Goal: Task Accomplishment & Management: Complete application form

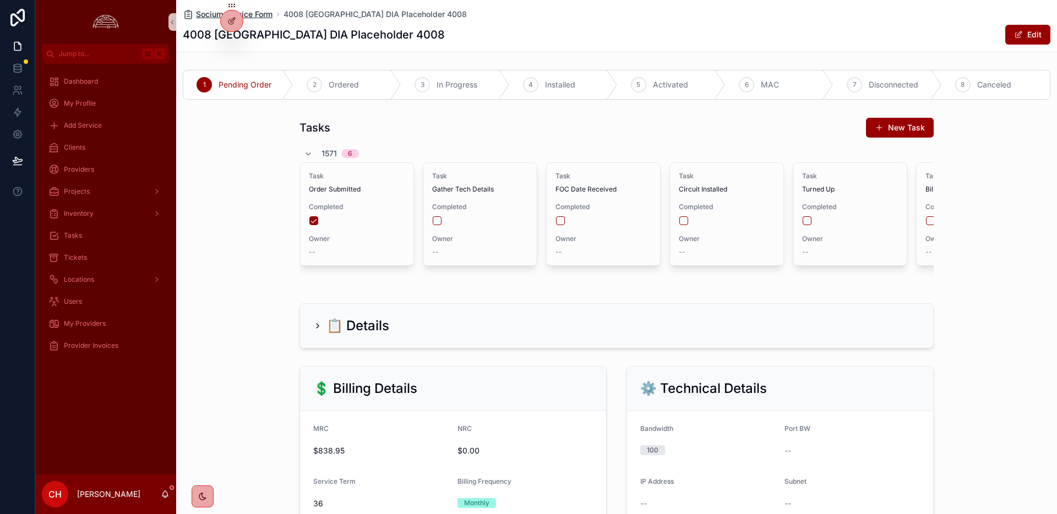
click at [260, 15] on span "Socium Service Form" at bounding box center [234, 14] width 76 height 11
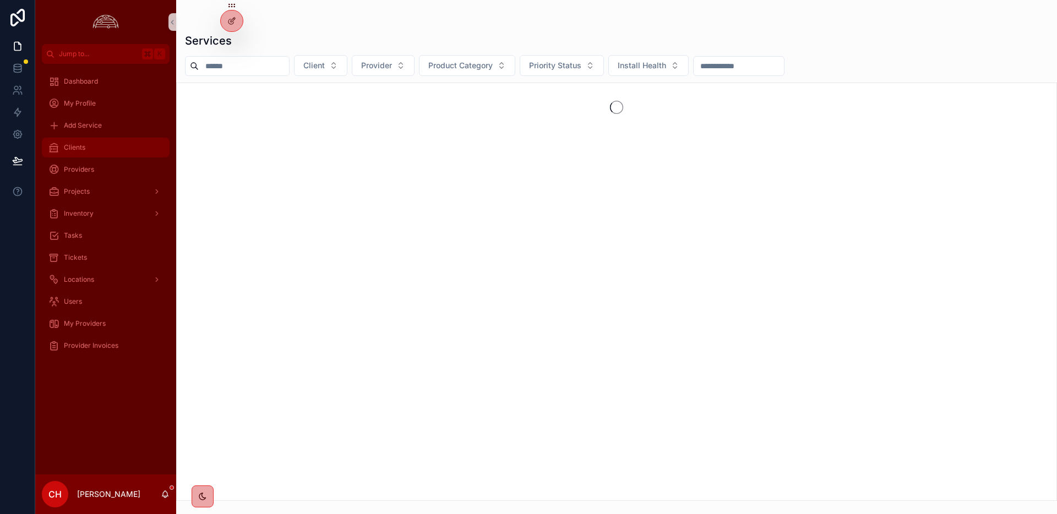
click at [108, 145] on div "Clients" at bounding box center [105, 148] width 114 height 18
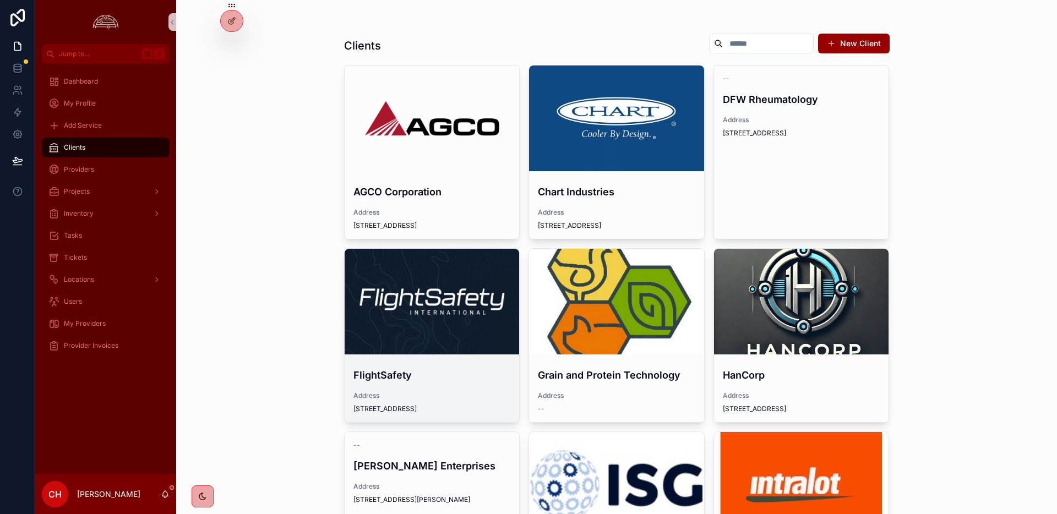
click at [461, 342] on div "scrollable content" at bounding box center [431, 302] width 175 height 106
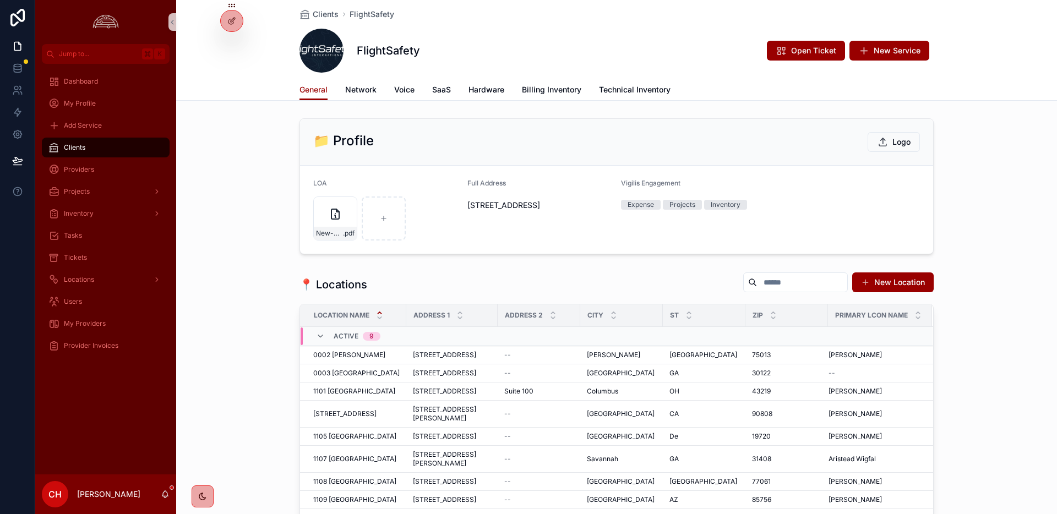
click at [908, 61] on div "FlightSafety Open Ticket New Service" at bounding box center [616, 51] width 634 height 44
click at [902, 47] on span "New Service" at bounding box center [896, 50] width 47 height 11
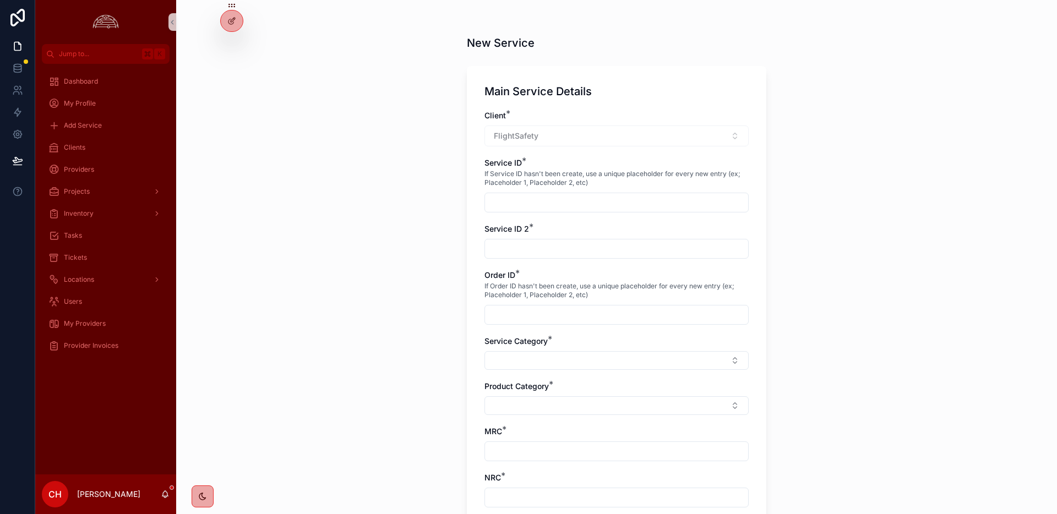
scroll to position [6, 0]
click at [592, 194] on input "scrollable content" at bounding box center [616, 200] width 263 height 15
click at [623, 204] on input "scrollable content" at bounding box center [616, 200] width 263 height 15
click at [546, 201] on input "scrollable content" at bounding box center [616, 200] width 263 height 15
click at [540, 196] on input "scrollable content" at bounding box center [616, 200] width 263 height 15
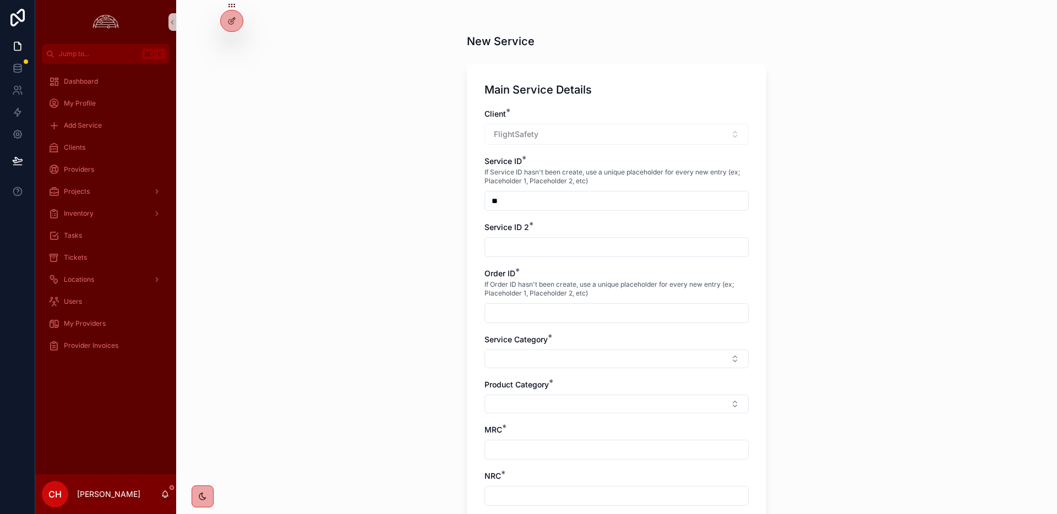
type input "*"
click at [588, 203] on input "**********" at bounding box center [616, 200] width 263 height 15
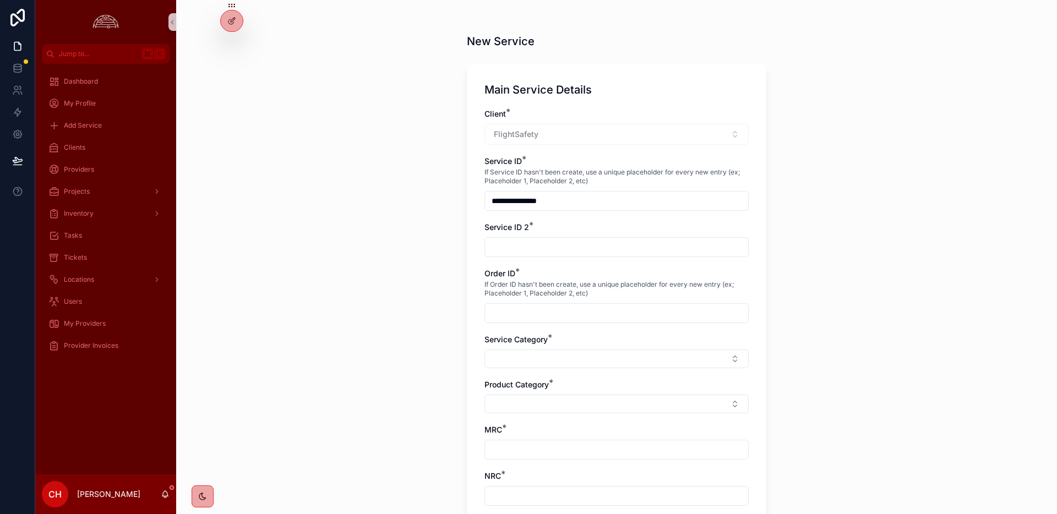
drag, startPoint x: 650, startPoint y: 201, endPoint x: 436, endPoint y: 202, distance: 214.6
click at [436, 202] on div "**********" at bounding box center [616, 251] width 880 height 514
type input "**********"
click at [581, 238] on div "scrollable content" at bounding box center [616, 247] width 264 height 20
click at [568, 250] on input "scrollable content" at bounding box center [616, 246] width 263 height 15
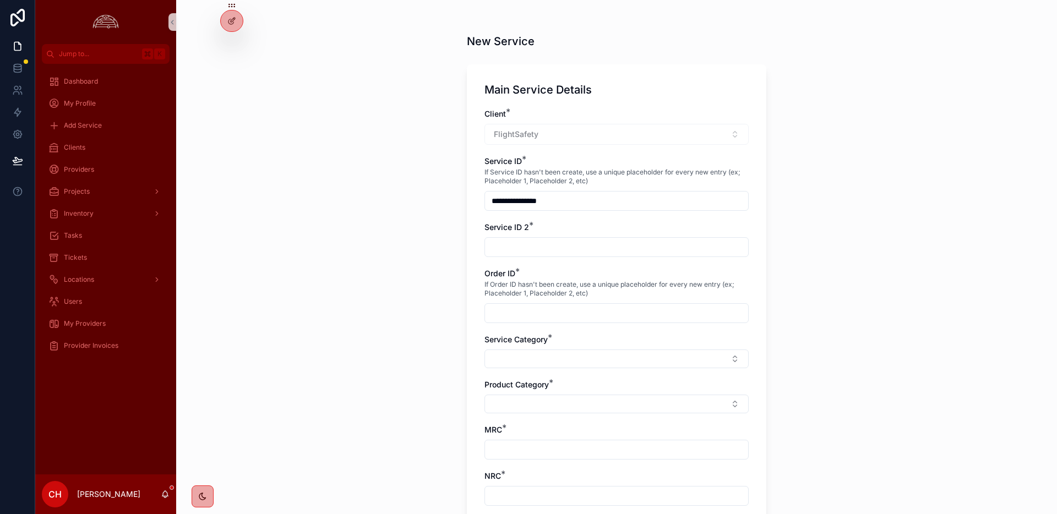
paste input "**********"
type input "**********"
drag, startPoint x: 515, startPoint y: 324, endPoint x: 527, endPoint y: 315, distance: 15.0
click at [519, 320] on div "**********" at bounding box center [616, 456] width 264 height 697
click at [527, 315] on input "scrollable content" at bounding box center [616, 312] width 263 height 15
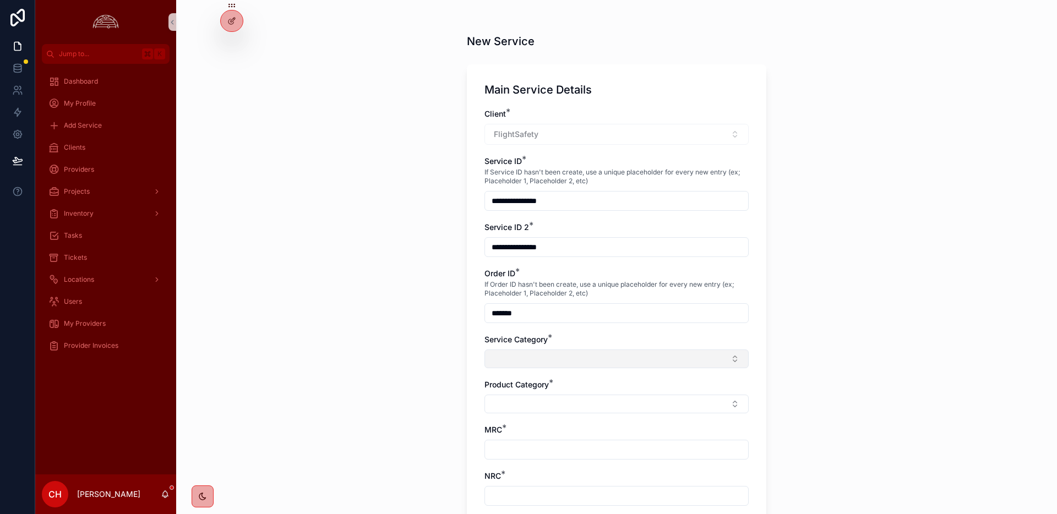
type input "*******"
click at [529, 355] on button "Select Button" at bounding box center [616, 358] width 264 height 19
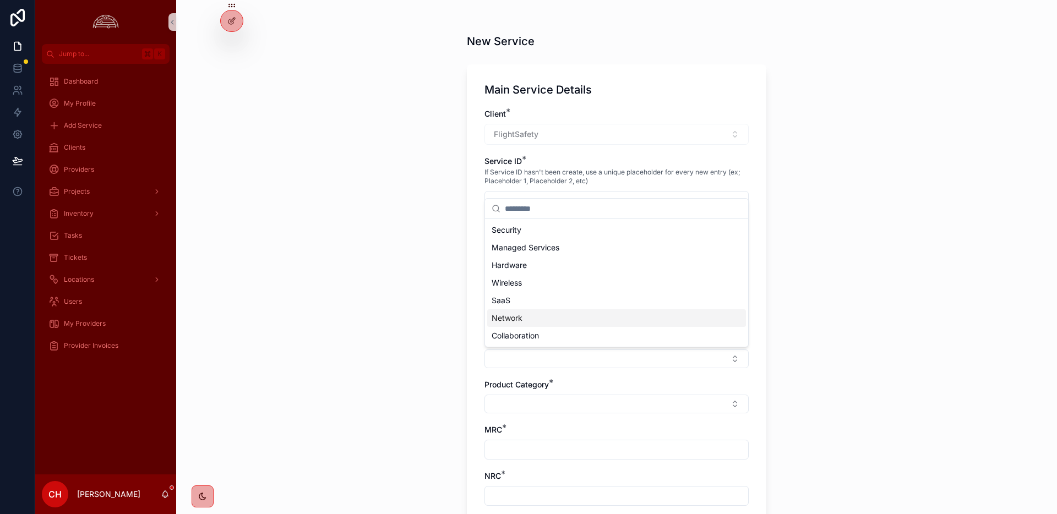
click at [525, 314] on div "Network" at bounding box center [616, 318] width 259 height 18
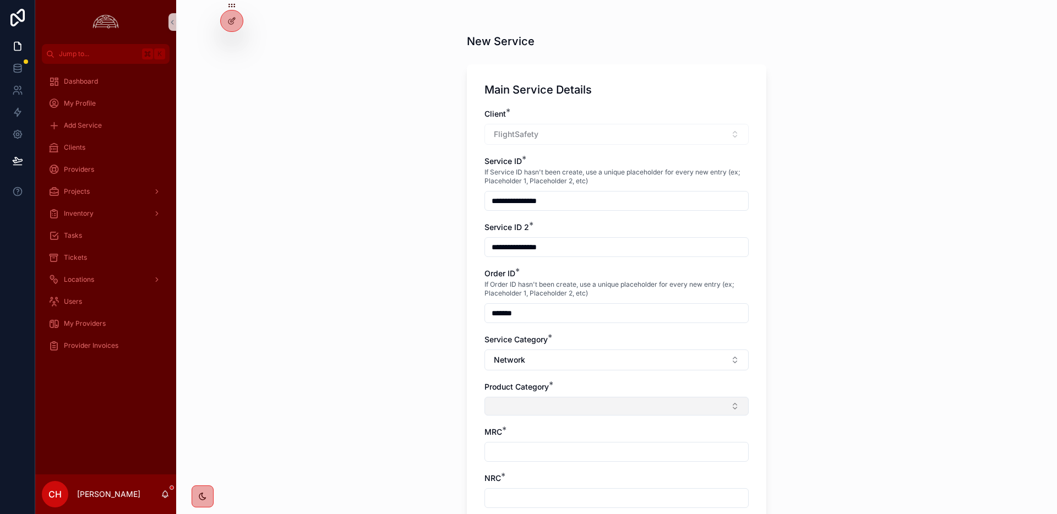
click at [538, 404] on button "Select Button" at bounding box center [616, 406] width 264 height 19
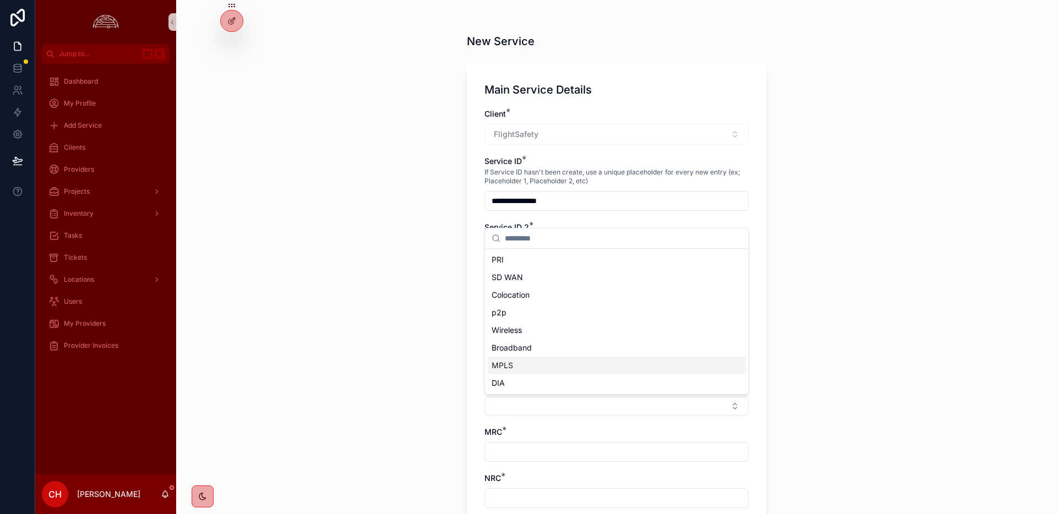
click at [515, 370] on div "MPLS" at bounding box center [616, 366] width 259 height 18
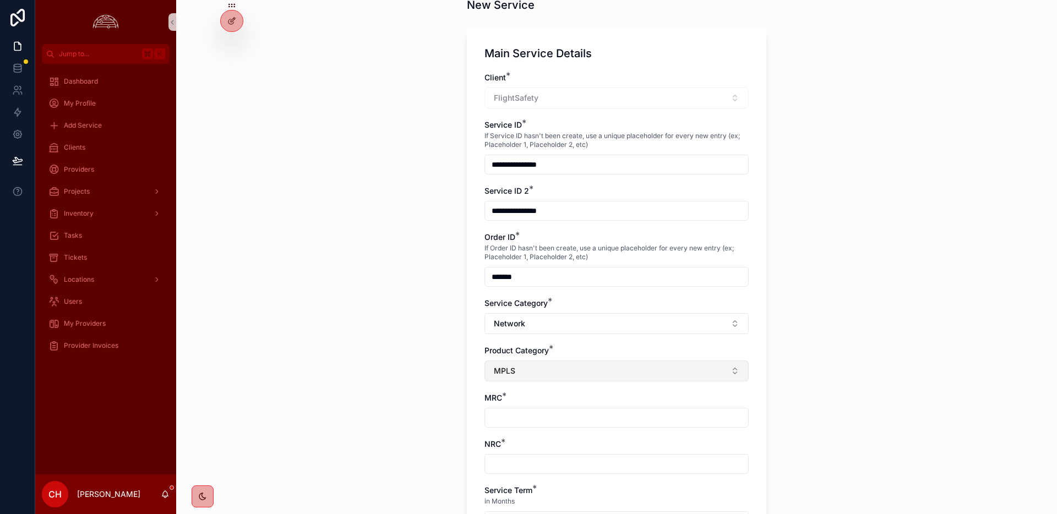
scroll to position [49, 0]
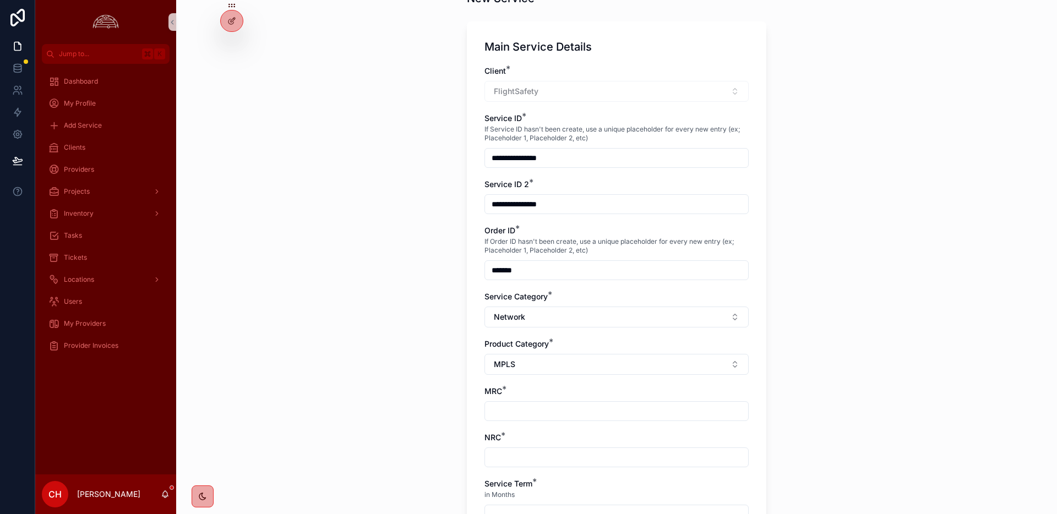
click at [567, 408] on input "scrollable content" at bounding box center [616, 410] width 263 height 15
type input "*********"
click at [558, 453] on input "scrollable content" at bounding box center [616, 457] width 263 height 15
type input "*****"
click at [351, 428] on div "**********" at bounding box center [616, 208] width 880 height 514
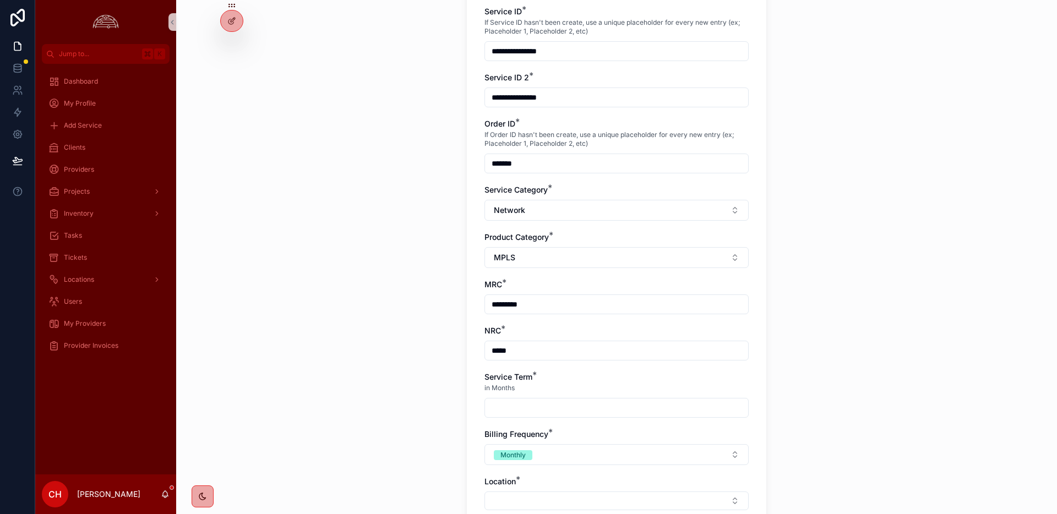
scroll to position [160, 0]
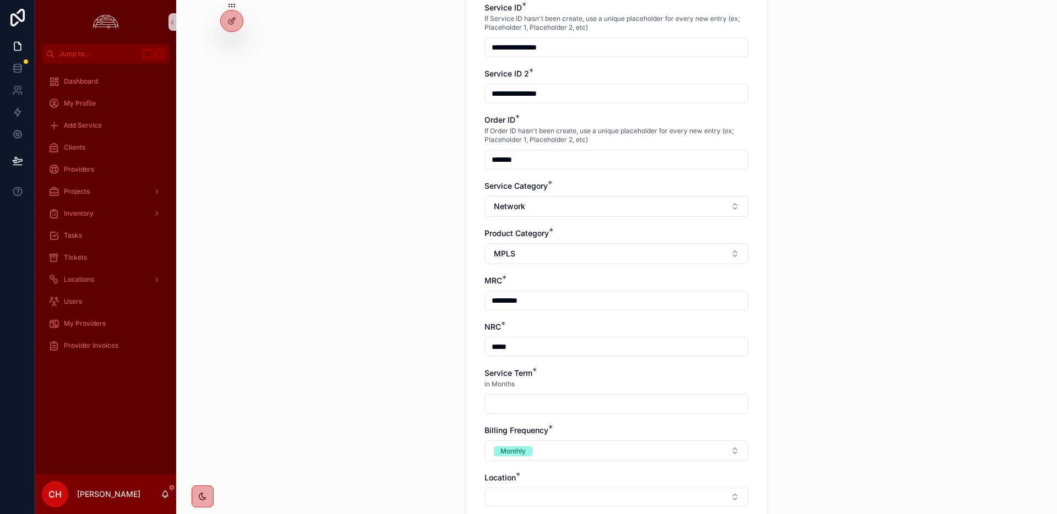
click at [528, 407] on input "scrollable content" at bounding box center [616, 403] width 263 height 15
type input "**"
drag, startPoint x: 430, startPoint y: 420, endPoint x: 515, endPoint y: 467, distance: 97.3
click at [433, 422] on div "**********" at bounding box center [616, 257] width 880 height 514
click at [525, 486] on div "Location *" at bounding box center [616, 489] width 264 height 34
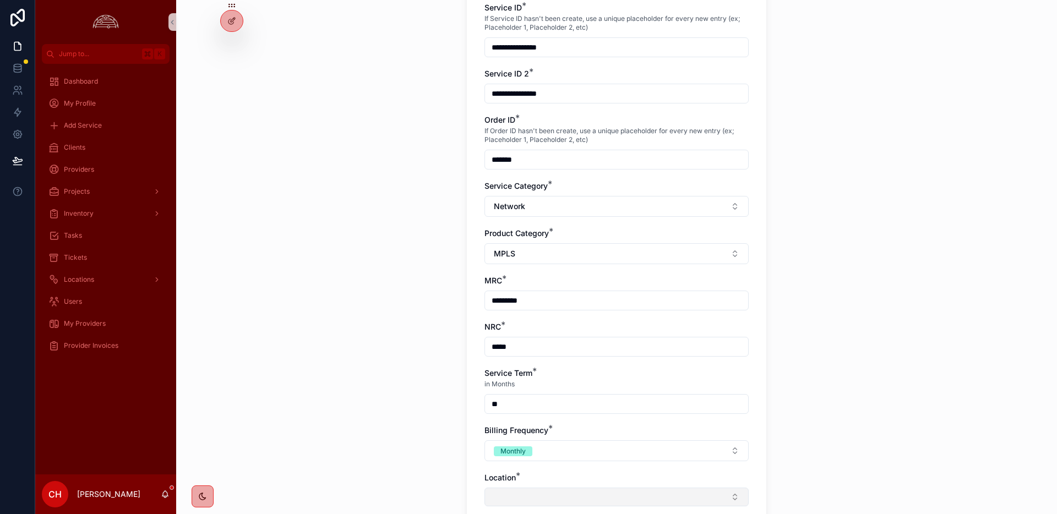
click at [519, 494] on button "Select Button" at bounding box center [616, 497] width 264 height 19
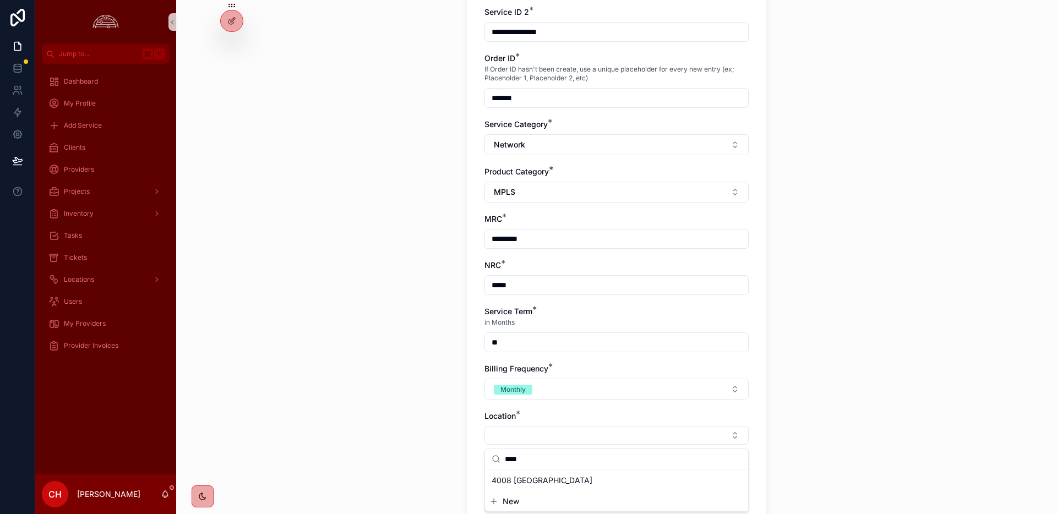
scroll to position [223, 0]
type input "****"
click at [533, 481] on span "4008 [GEOGRAPHIC_DATA]" at bounding box center [541, 477] width 101 height 11
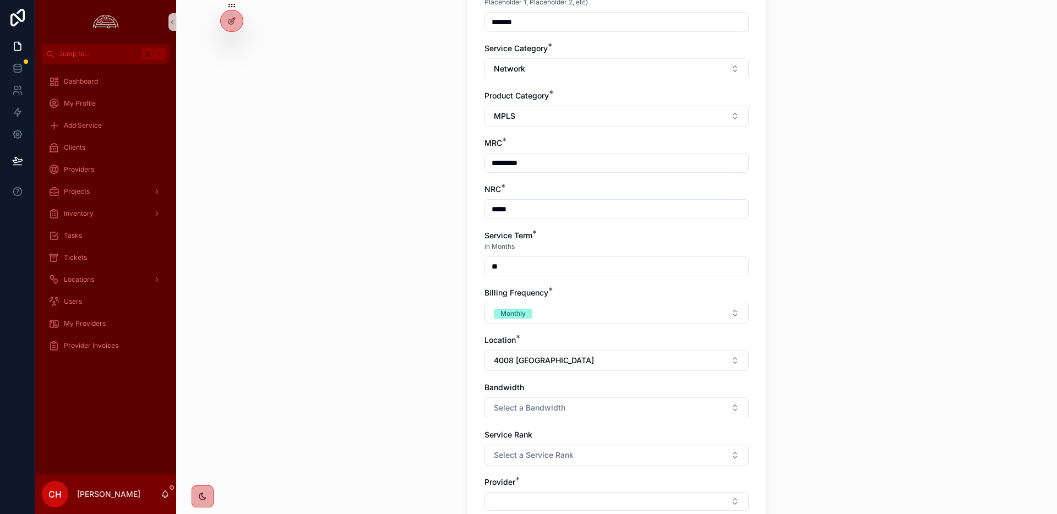
scroll to position [301, 0]
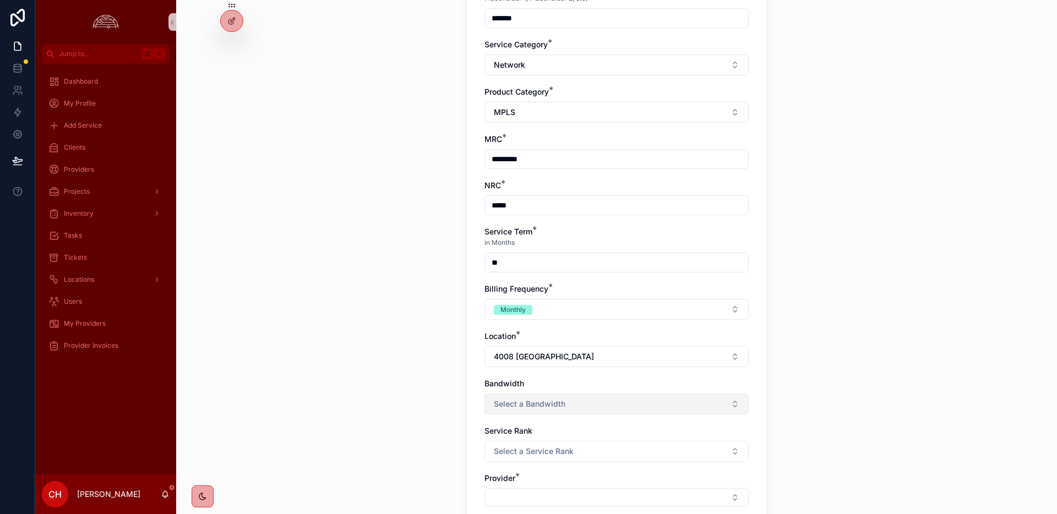
click at [631, 406] on button "Select a Bandwidth" at bounding box center [616, 403] width 264 height 21
click at [547, 319] on div "100" at bounding box center [616, 318] width 259 height 17
click at [609, 453] on button "Select a Service Rank" at bounding box center [616, 451] width 264 height 21
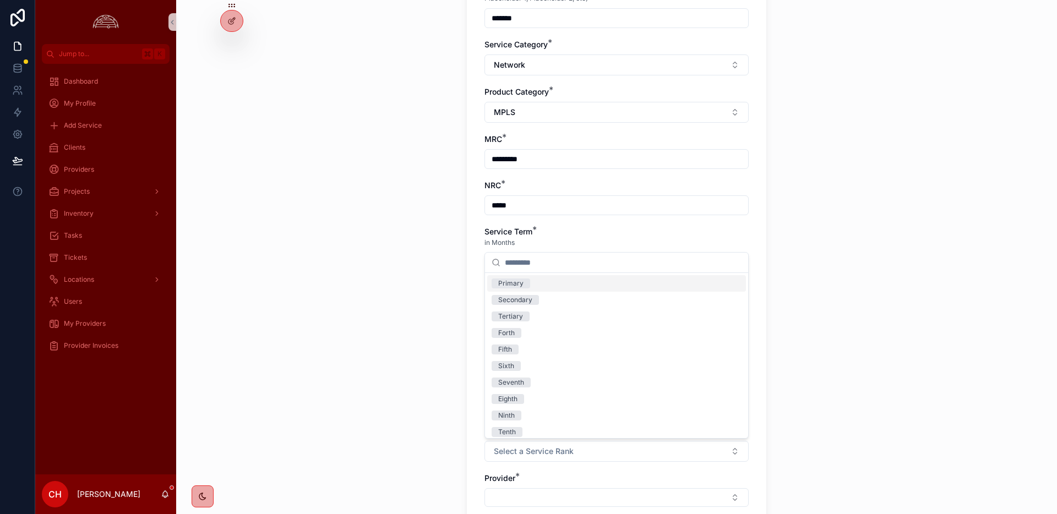
click at [535, 288] on div "Primary" at bounding box center [616, 283] width 259 height 17
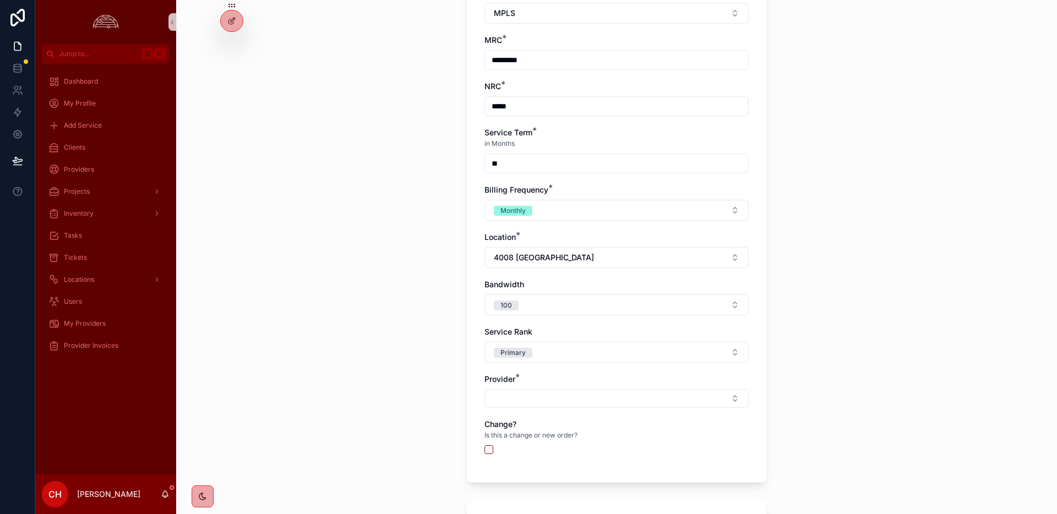
scroll to position [404, 0]
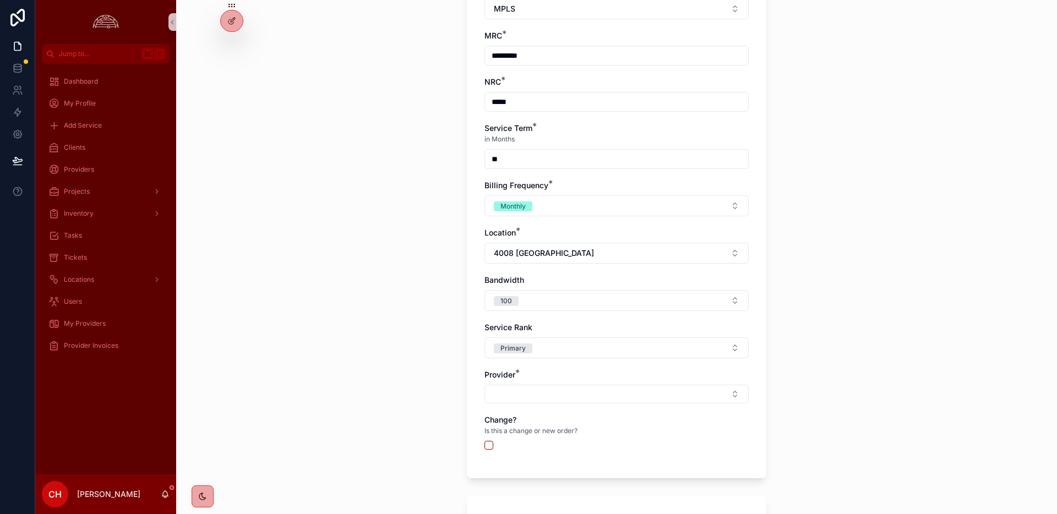
click at [572, 412] on div "**********" at bounding box center [616, 85] width 264 height 751
click at [571, 400] on button "Select Button" at bounding box center [616, 394] width 264 height 19
type input "*****"
click at [532, 435] on span "Lumen Technologies" at bounding box center [528, 437] width 74 height 11
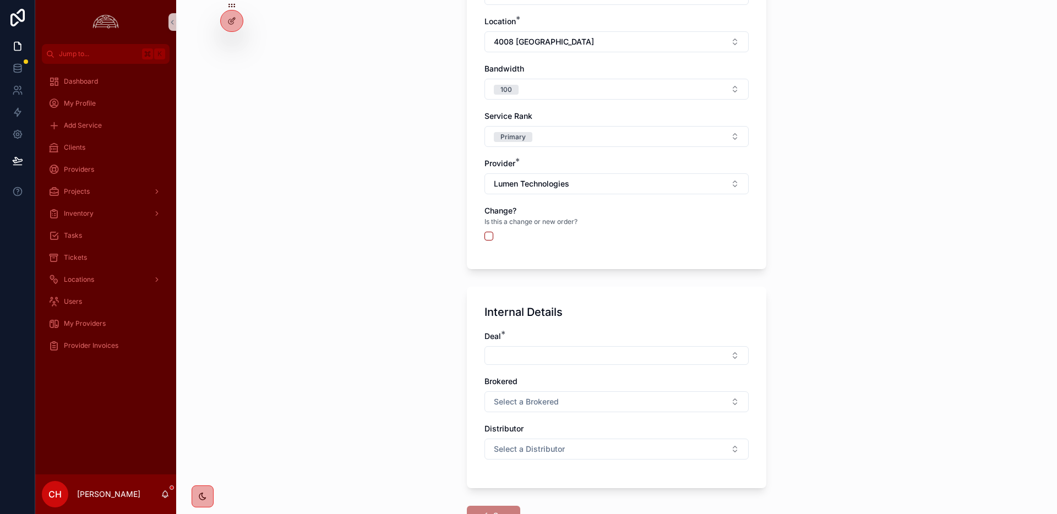
scroll to position [698, 0]
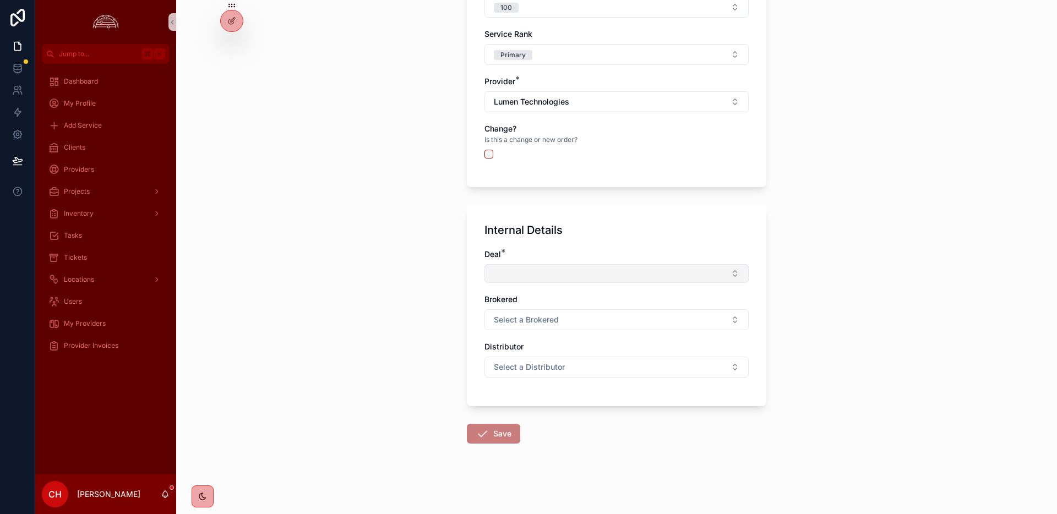
click at [567, 276] on button "Select Button" at bounding box center [616, 273] width 264 height 19
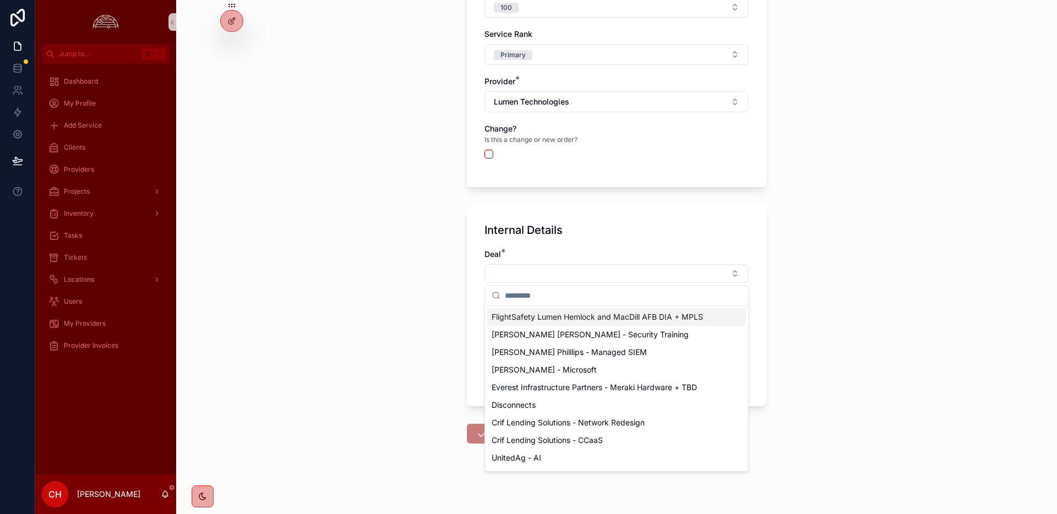
click at [566, 314] on span "FlightSafety Lumen Hemlock and MacDill AFB DIA + MPLS" at bounding box center [596, 316] width 211 height 11
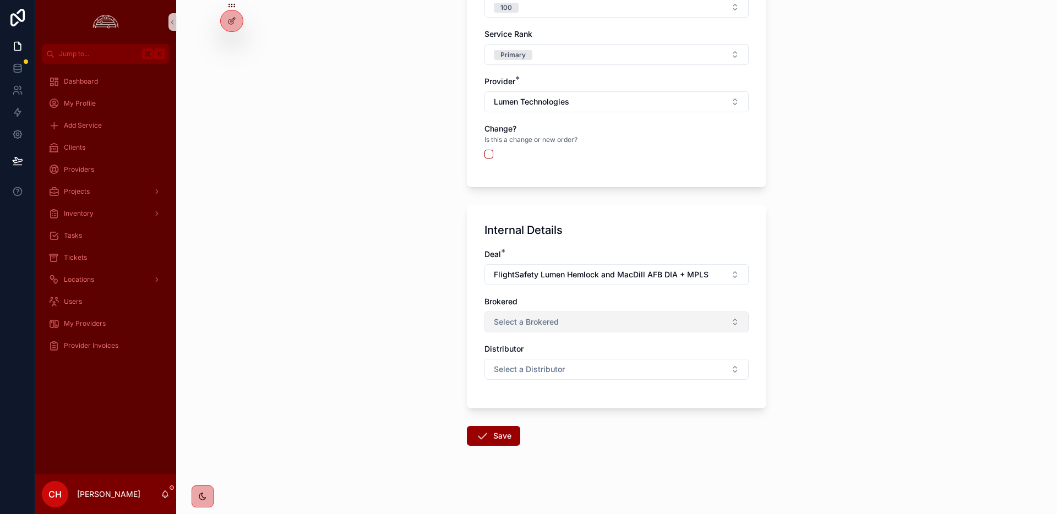
click at [535, 326] on span "Select a Brokered" at bounding box center [526, 321] width 65 height 11
click at [517, 369] on div "Yes" at bounding box center [616, 366] width 259 height 17
click at [516, 373] on span "Select a Distributor" at bounding box center [529, 369] width 71 height 11
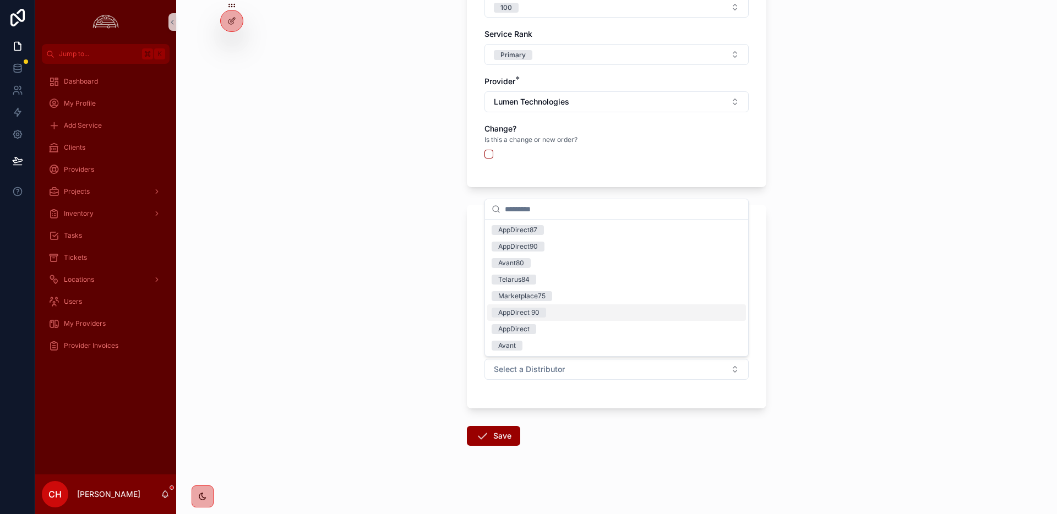
click at [517, 311] on div "AppDirect 90" at bounding box center [518, 313] width 41 height 10
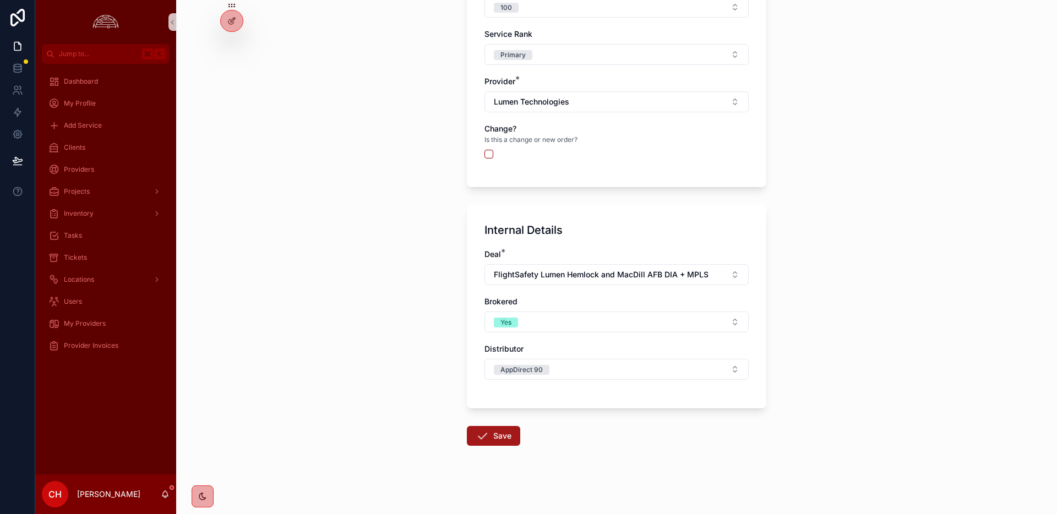
click at [501, 439] on button "Save" at bounding box center [493, 436] width 53 height 20
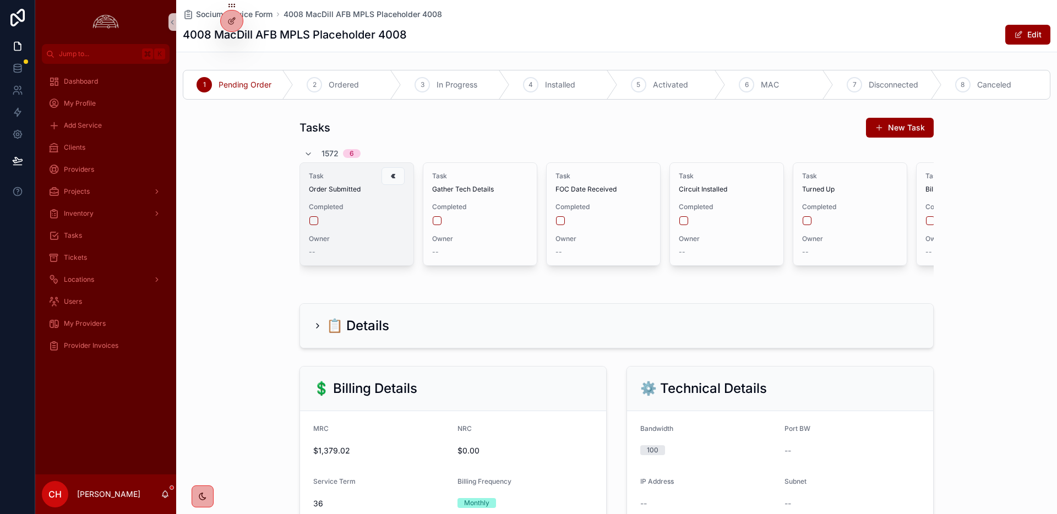
click at [313, 225] on form "scrollable content" at bounding box center [357, 221] width 96 height 10
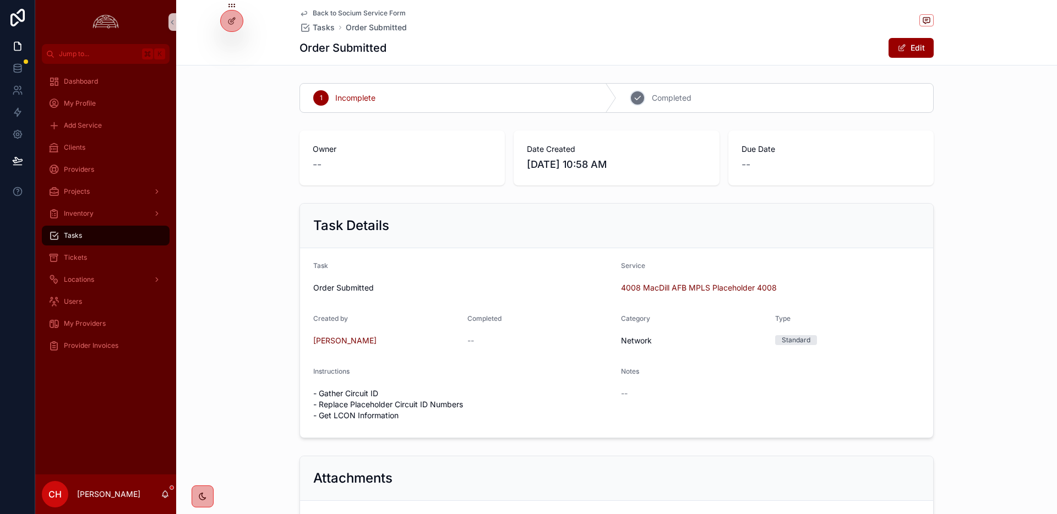
click at [691, 95] on span "Completed" at bounding box center [672, 97] width 40 height 11
click at [362, 12] on span "Back to Socium Service Form" at bounding box center [359, 13] width 93 height 9
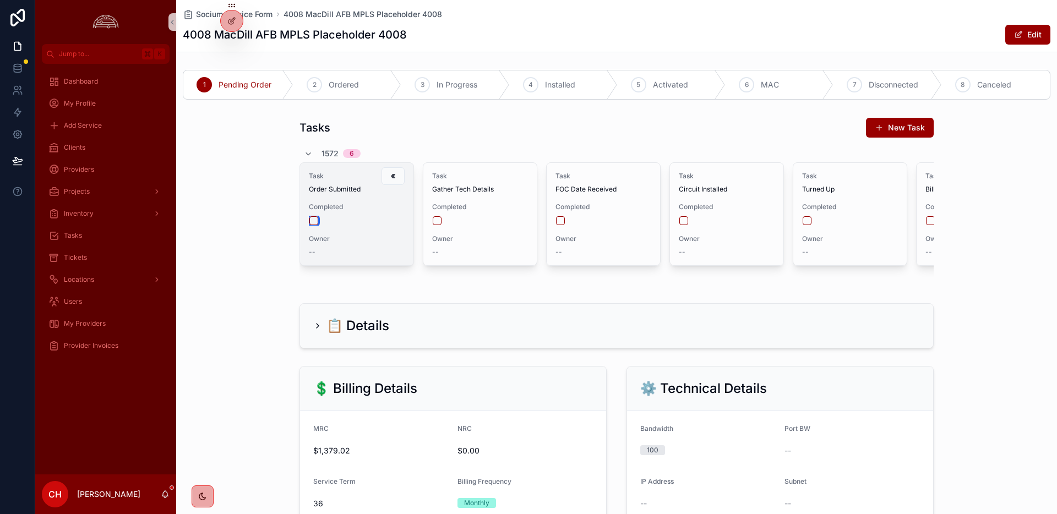
click at [316, 222] on button "scrollable content" at bounding box center [313, 220] width 9 height 9
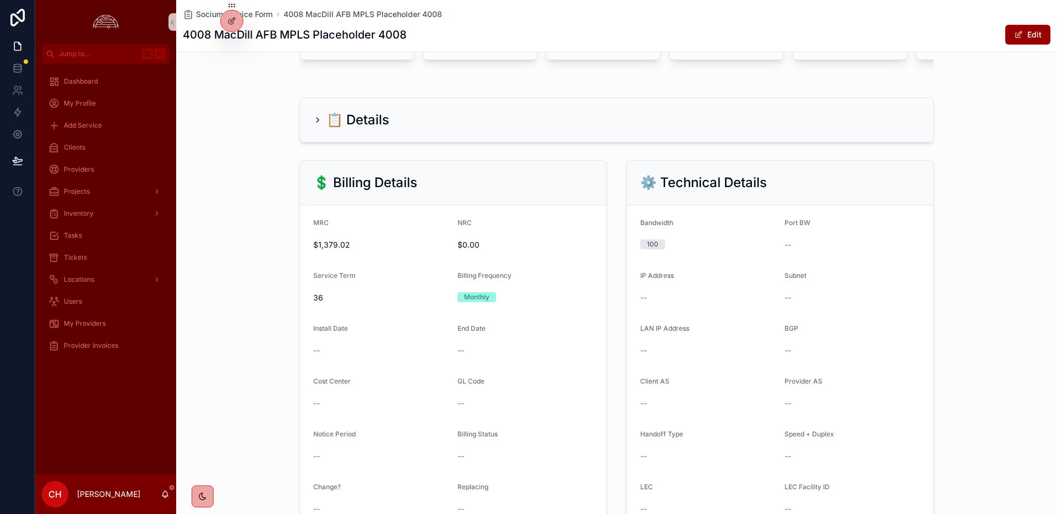
click at [317, 124] on icon "scrollable content" at bounding box center [317, 120] width 9 height 9
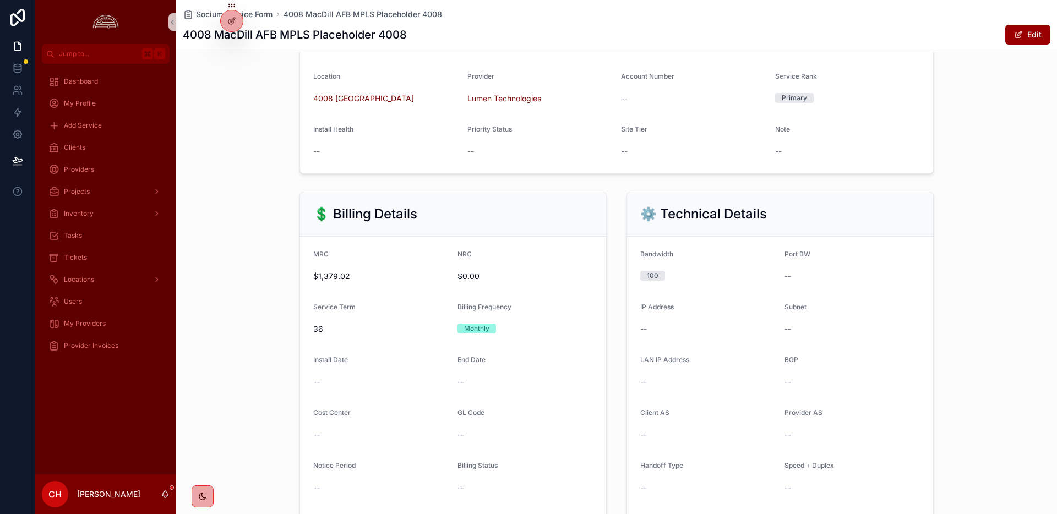
scroll to position [348, 0]
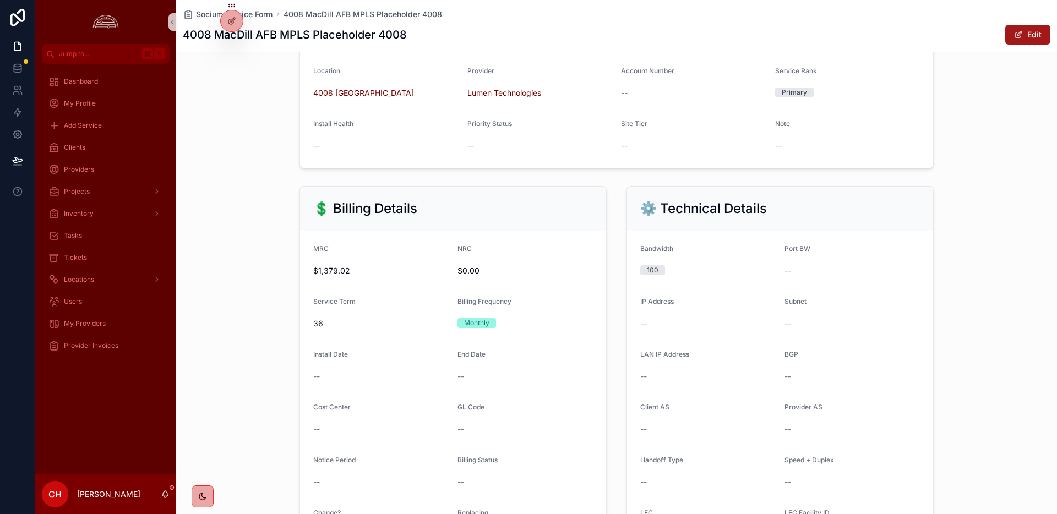
click at [1027, 35] on button "Edit" at bounding box center [1027, 35] width 45 height 20
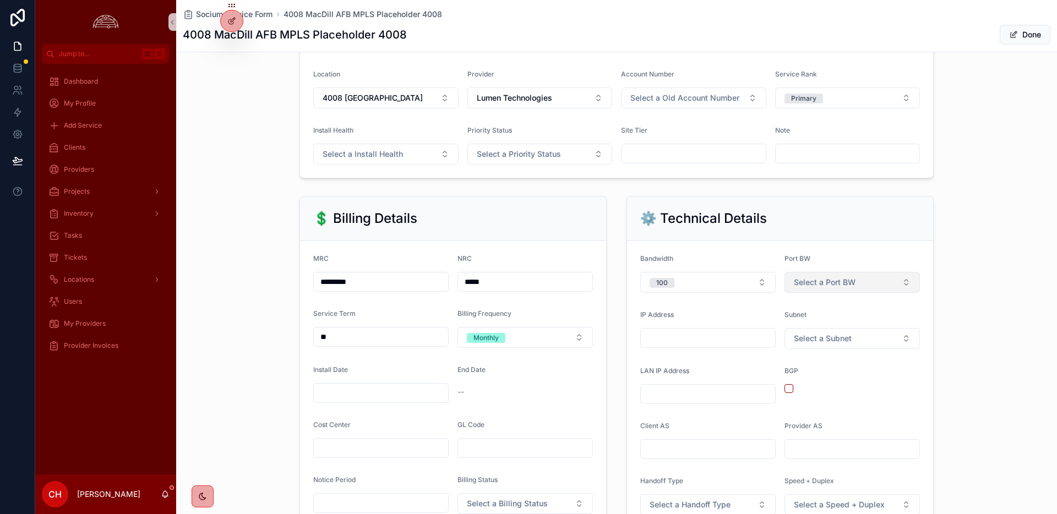
click at [840, 285] on span "Select a Port BW" at bounding box center [825, 282] width 62 height 11
click at [813, 362] on div "1 G" at bounding box center [852, 359] width 132 height 17
click at [817, 346] on button "Select a Subnet" at bounding box center [851, 338] width 135 height 21
click at [806, 228] on div "/29" at bounding box center [802, 232] width 10 height 10
click at [759, 361] on form "Bandwidth 100 Port BW 1 G IP Address Subnet /29 LAN IP Address BGP Client AS Pr…" at bounding box center [780, 467] width 306 height 452
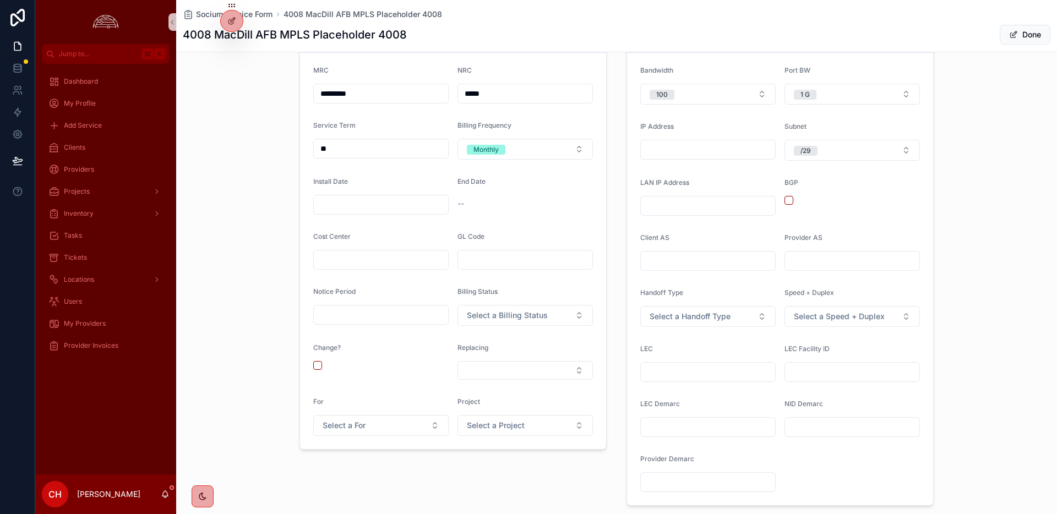
scroll to position [546, 0]
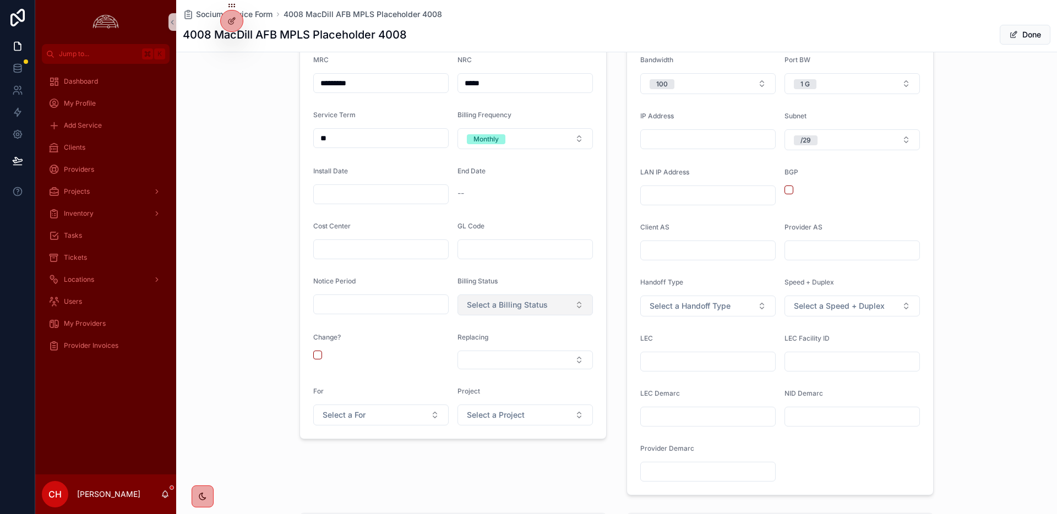
click at [505, 307] on span "Select a Billing Status" at bounding box center [507, 304] width 81 height 11
click at [489, 365] on div "Not Billing" at bounding box center [485, 365] width 31 height 10
click at [477, 420] on span "Select a Project" at bounding box center [496, 414] width 58 height 11
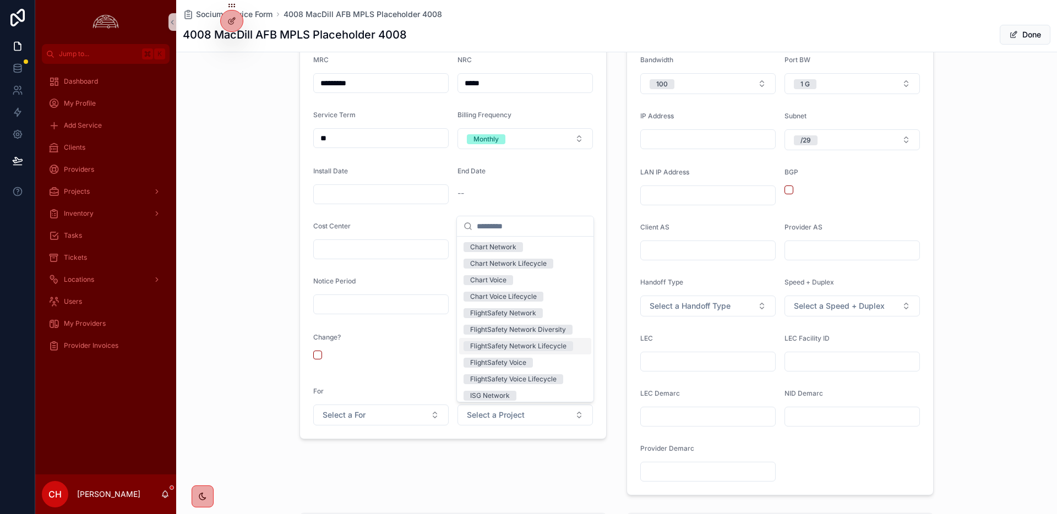
click at [566, 348] on span "FlightSafety Network Lifecycle" at bounding box center [518, 346] width 110 height 10
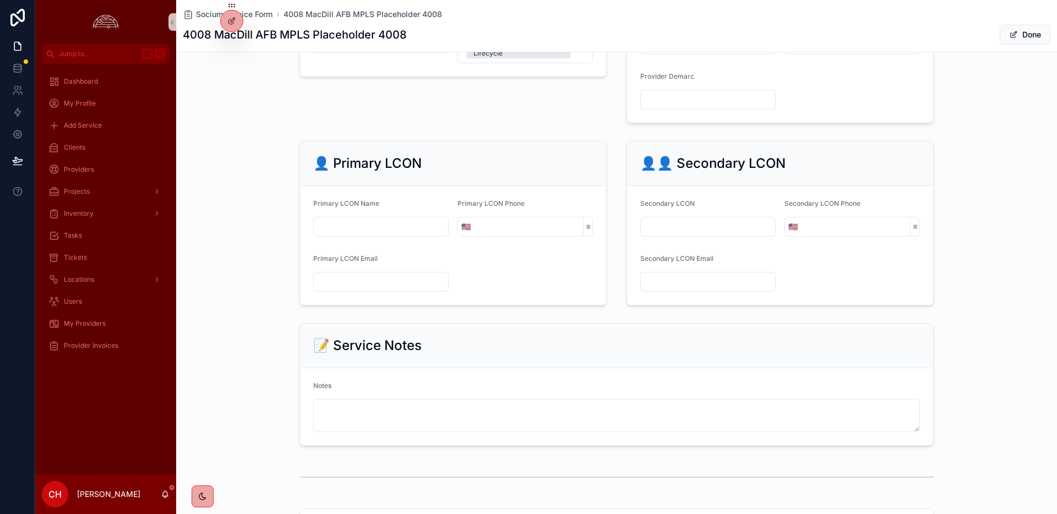
scroll to position [1261, 0]
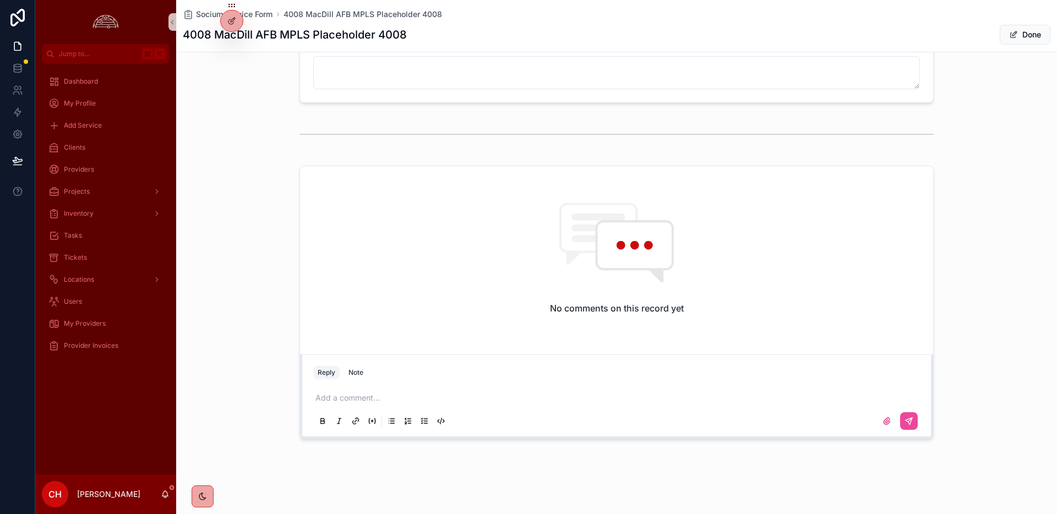
drag, startPoint x: 458, startPoint y: 387, endPoint x: 398, endPoint y: 398, distance: 60.9
click at [455, 389] on div "Add a comment..." at bounding box center [616, 409] width 606 height 46
click at [391, 398] on p "scrollable content" at bounding box center [618, 397] width 606 height 11
click at [910, 422] on icon "scrollable content" at bounding box center [908, 421] width 9 height 9
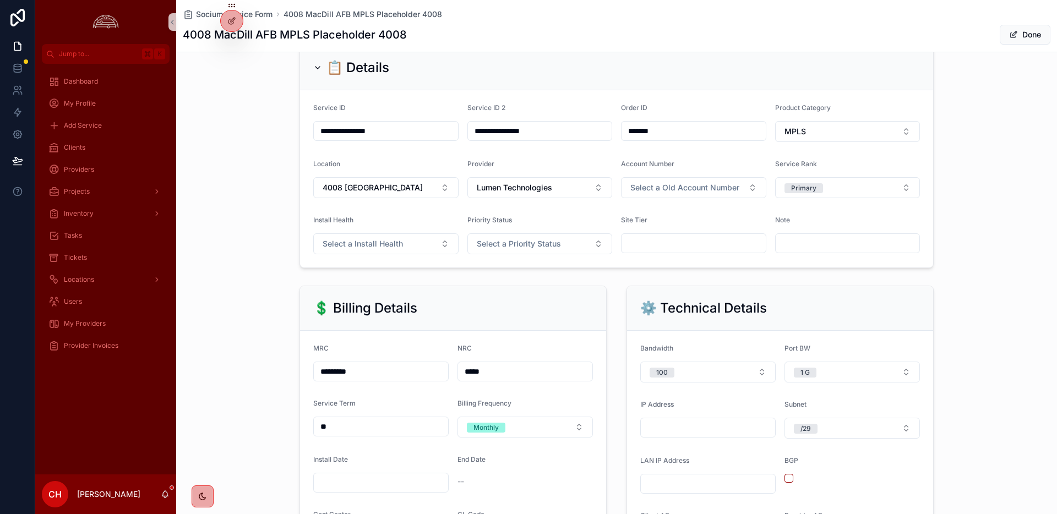
scroll to position [0, 0]
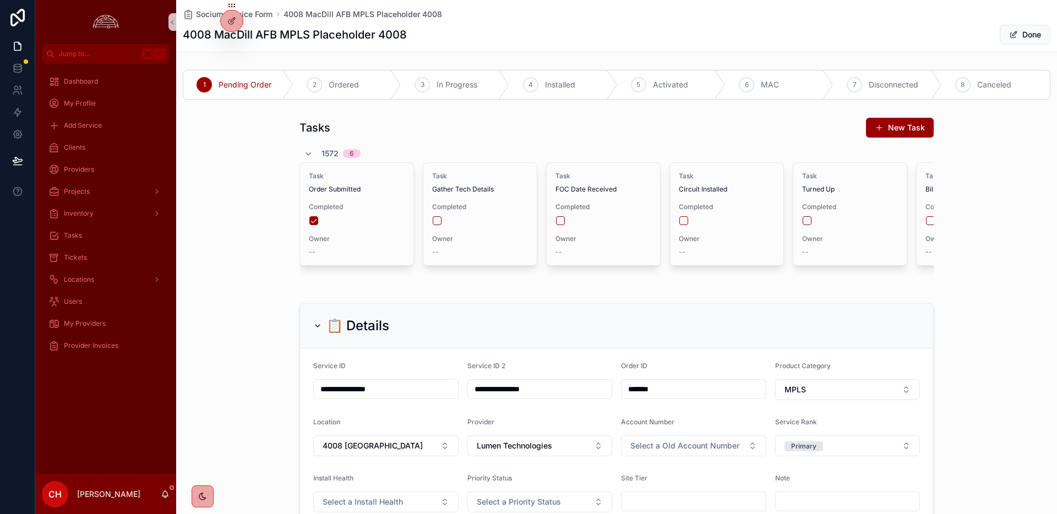
click at [167, 25] on link "scrollable content" at bounding box center [106, 22] width 128 height 18
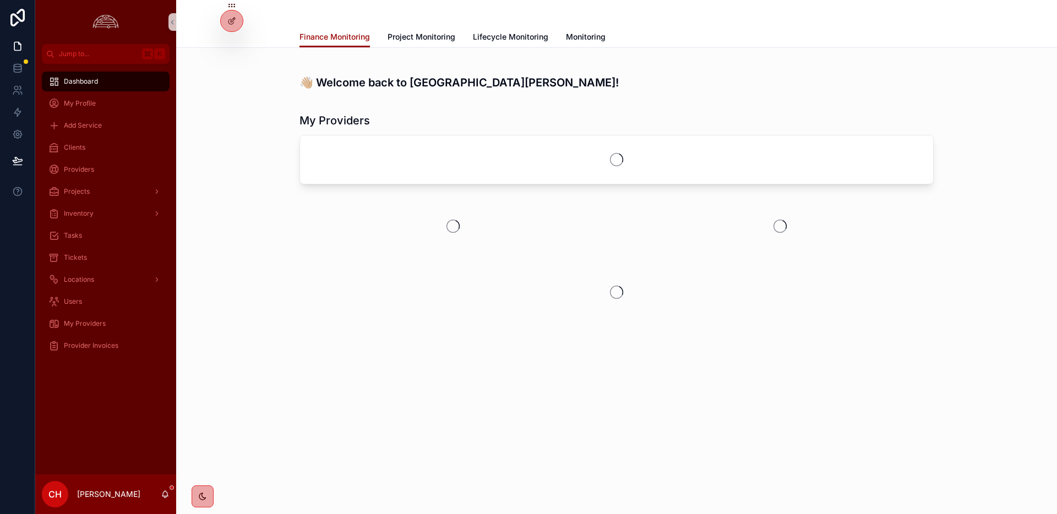
click at [177, 20] on div "Finance Monitoring Finance Monitoring Project Monitoring Lifecycle Monitoring M…" at bounding box center [616, 24] width 880 height 48
click at [173, 23] on icon "scrollable content" at bounding box center [172, 22] width 8 height 8
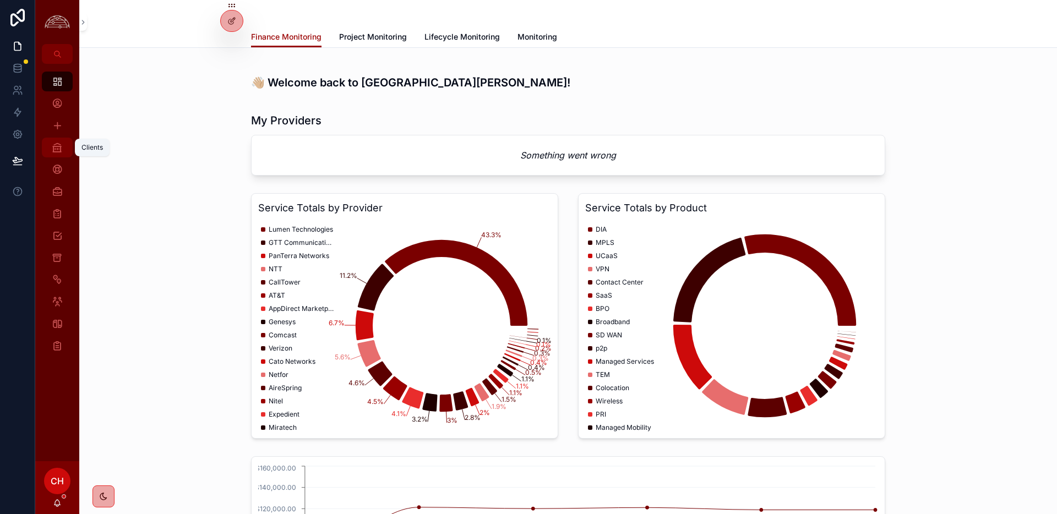
click at [66, 150] on link "Clients" at bounding box center [57, 148] width 31 height 20
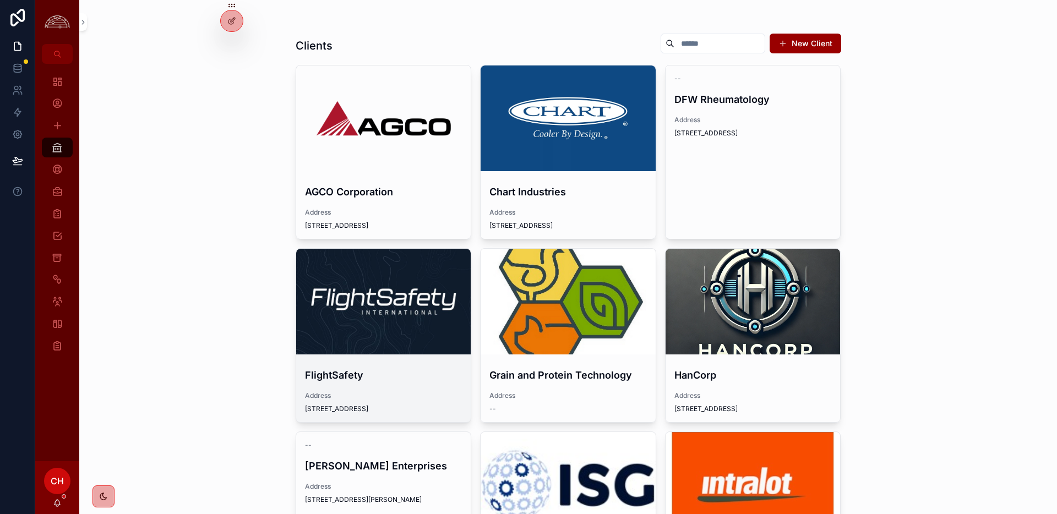
click at [379, 325] on div "scrollable content" at bounding box center [383, 302] width 175 height 106
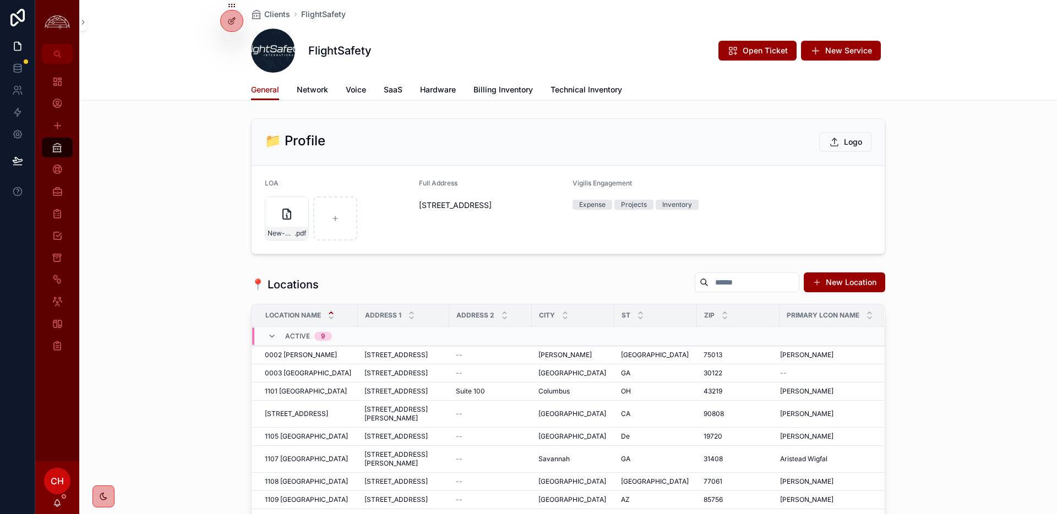
click at [294, 89] on div "General Network Voice SaaS Hardware Billing Inventory Technical Inventory" at bounding box center [568, 89] width 634 height 21
click at [316, 86] on span "Network" at bounding box center [312, 89] width 31 height 11
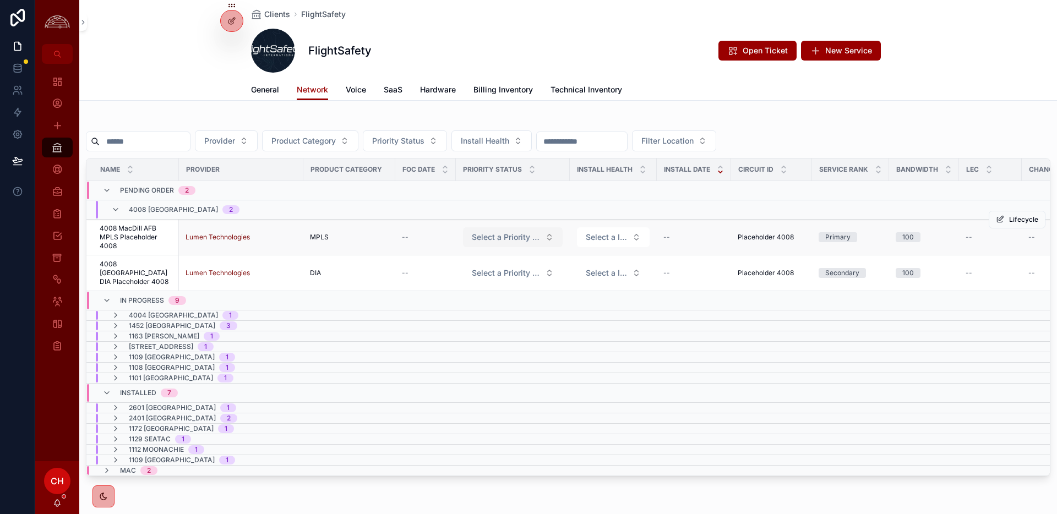
click at [523, 240] on span "Select a Priority Status" at bounding box center [506, 237] width 69 height 11
click at [492, 293] on div "Medium" at bounding box center [513, 297] width 132 height 17
click at [543, 272] on button "Select a Priority Status" at bounding box center [513, 273] width 100 height 20
click at [534, 329] on div "Medium" at bounding box center [513, 330] width 132 height 17
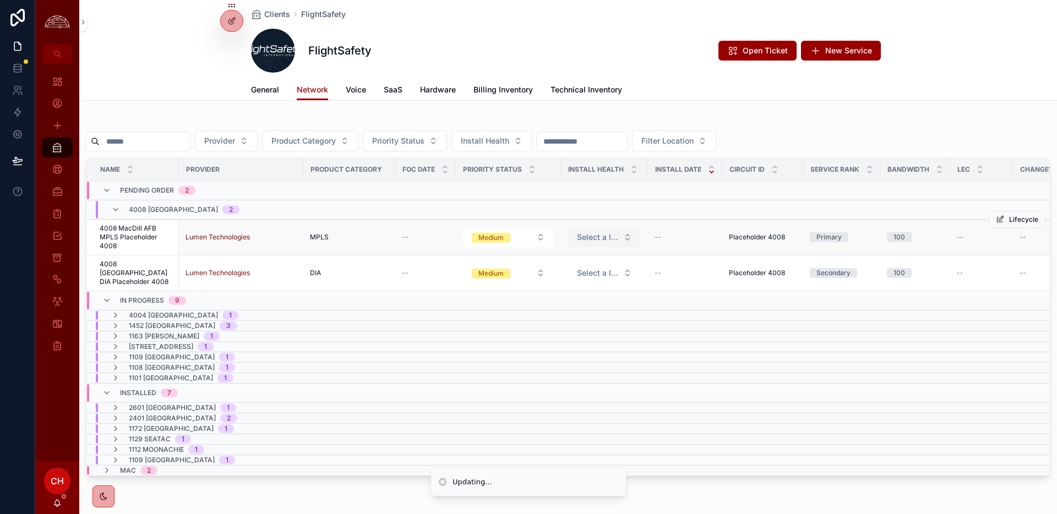
click at [621, 237] on button "Select a Install Health" at bounding box center [604, 237] width 73 height 20
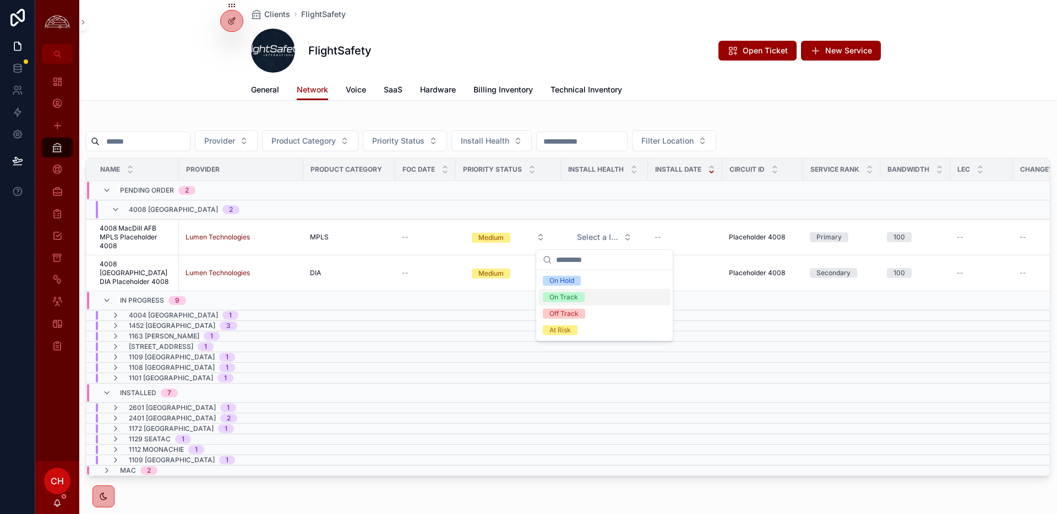
click at [578, 299] on span "On Track" at bounding box center [564, 297] width 42 height 10
click at [630, 267] on button "Select a Install Health" at bounding box center [604, 273] width 73 height 20
click at [637, 272] on button "Select a Install Health" at bounding box center [604, 273] width 73 height 20
click at [625, 270] on button "Select a Install Health" at bounding box center [604, 273] width 73 height 20
click at [579, 327] on span "On Track" at bounding box center [564, 330] width 42 height 10
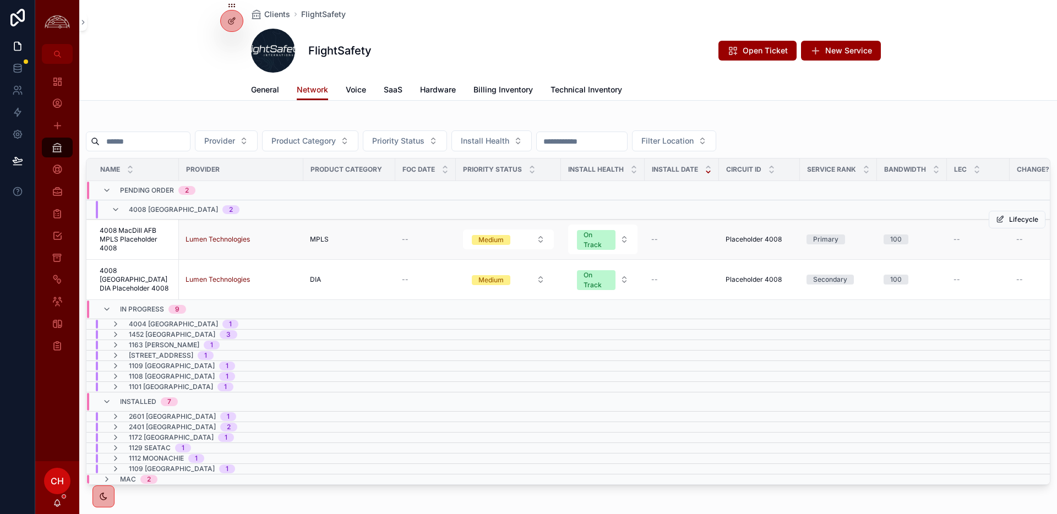
click at [139, 246] on span "4008 MacDill AFB MPLS Placeholder 4008" at bounding box center [136, 239] width 73 height 26
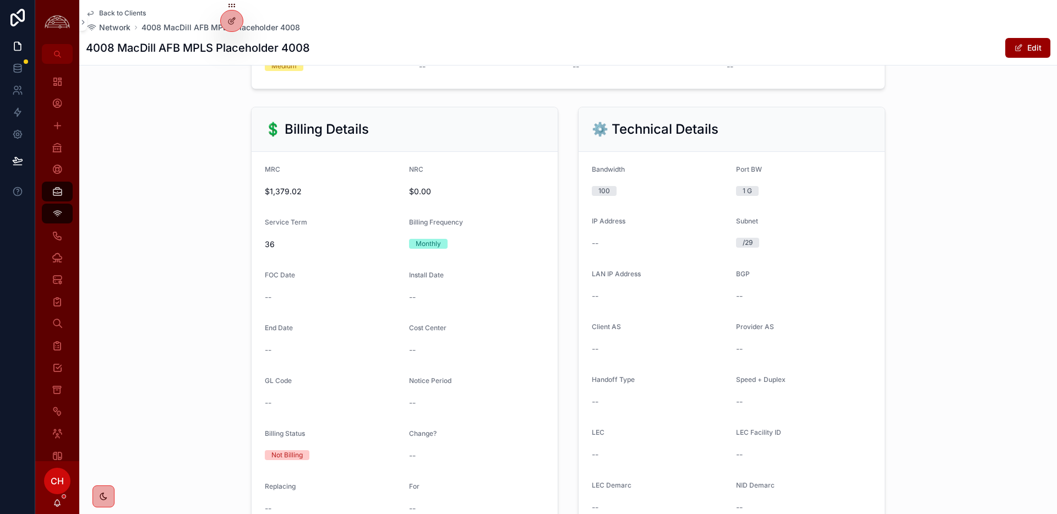
scroll to position [458, 0]
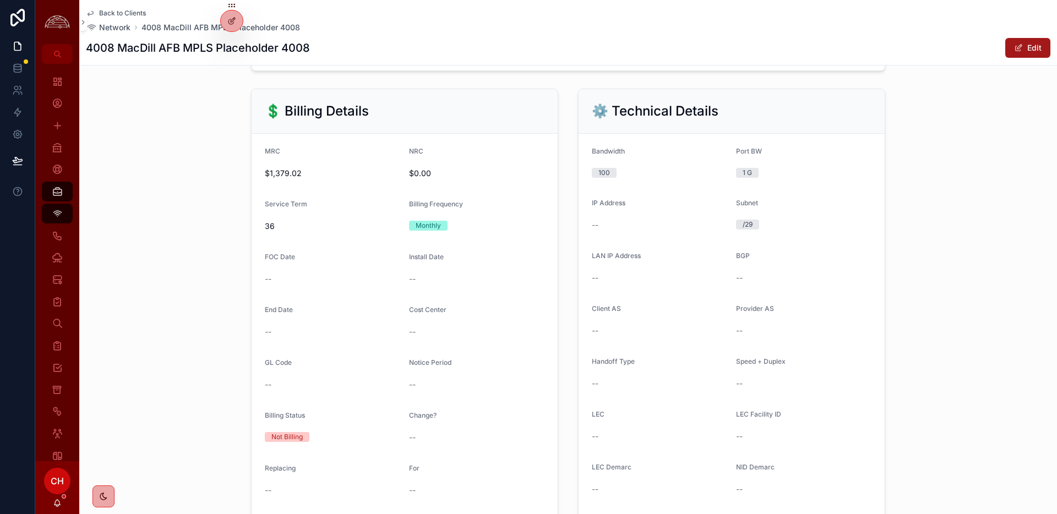
click at [1044, 43] on button "Edit" at bounding box center [1027, 48] width 45 height 20
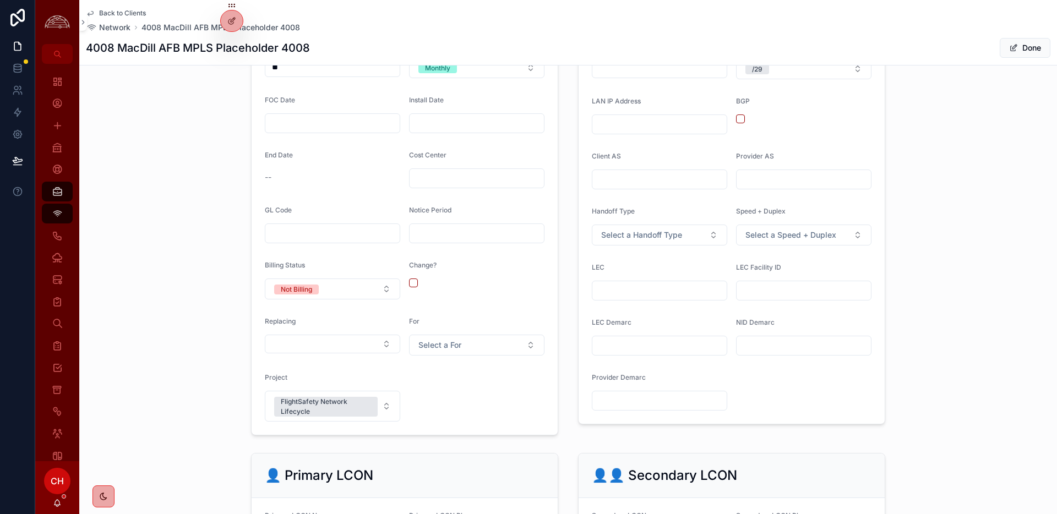
scroll to position [631, 0]
click at [655, 343] on input "scrollable content" at bounding box center [659, 344] width 134 height 15
click at [643, 284] on input "scrollable content" at bounding box center [659, 289] width 134 height 15
type input "********"
click at [1017, 50] on button "Done" at bounding box center [1024, 48] width 51 height 20
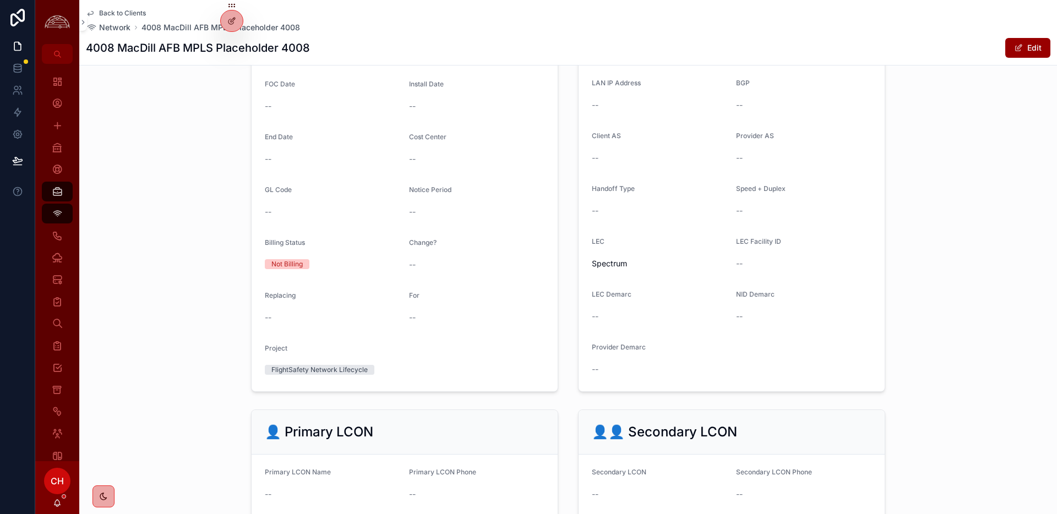
scroll to position [621, 0]
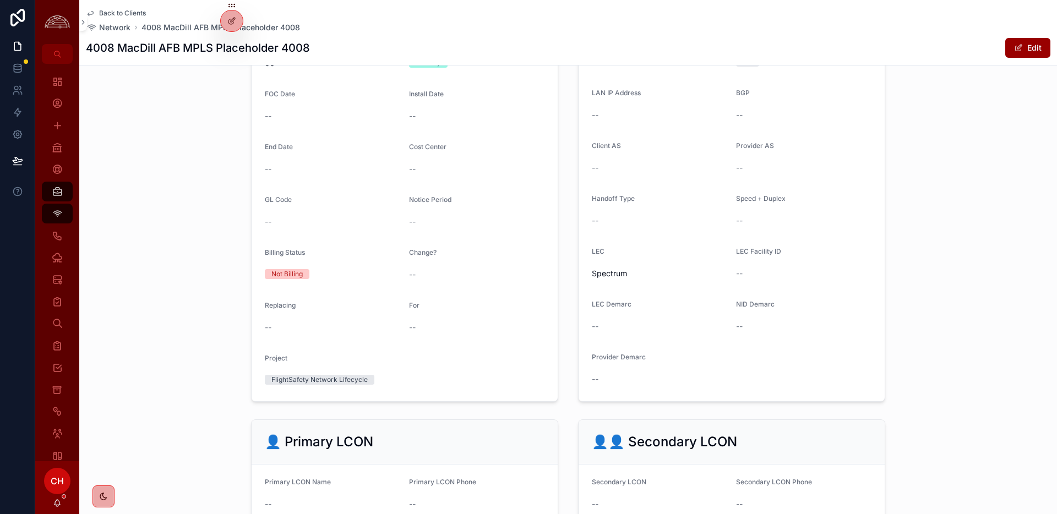
click at [133, 13] on span "Back to Clients" at bounding box center [122, 13] width 47 height 9
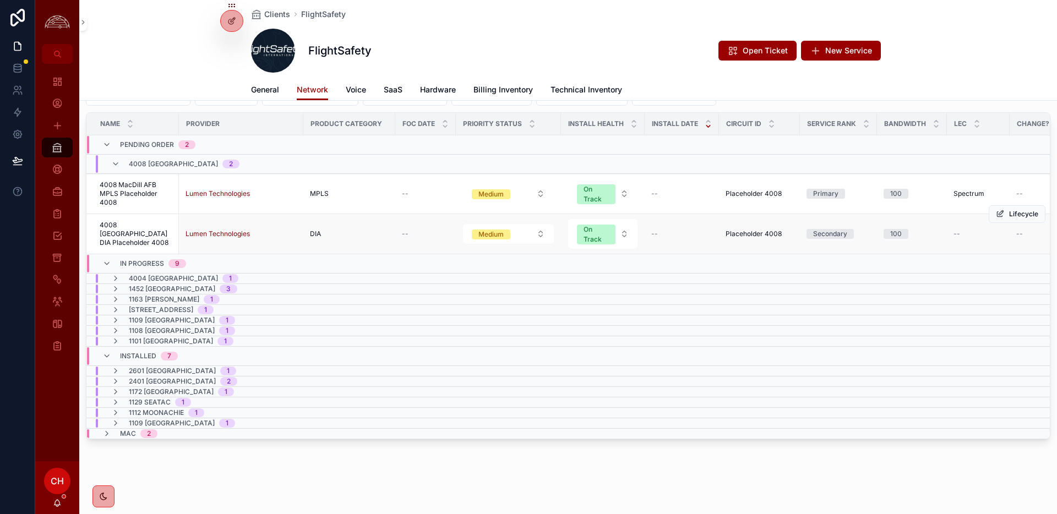
click at [150, 236] on span "4008 [GEOGRAPHIC_DATA] DIA Placeholder 4008" at bounding box center [136, 234] width 73 height 26
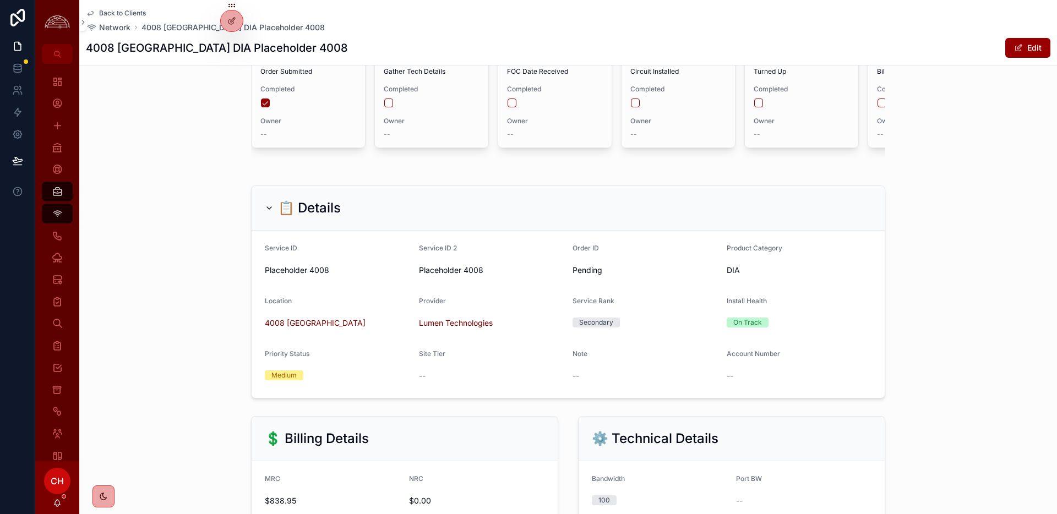
scroll to position [192, 0]
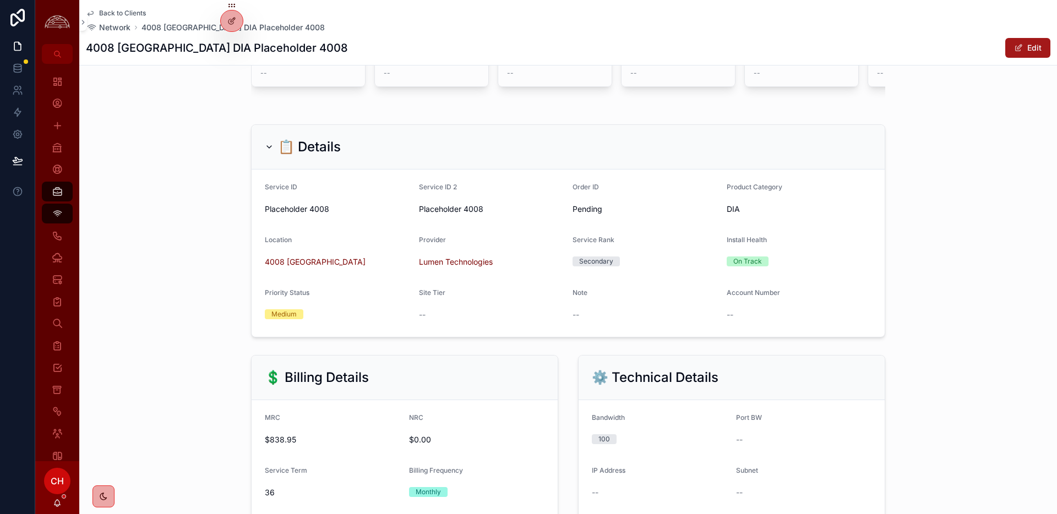
click at [1021, 50] on span "scrollable content" at bounding box center [1018, 47] width 9 height 9
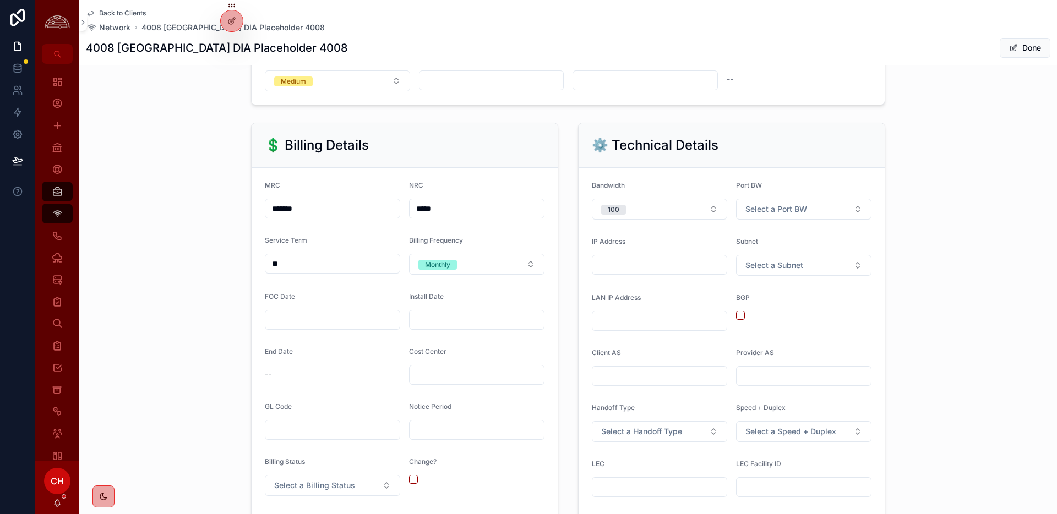
scroll to position [436, 0]
click at [820, 210] on button "Select a Port BW" at bounding box center [803, 206] width 135 height 21
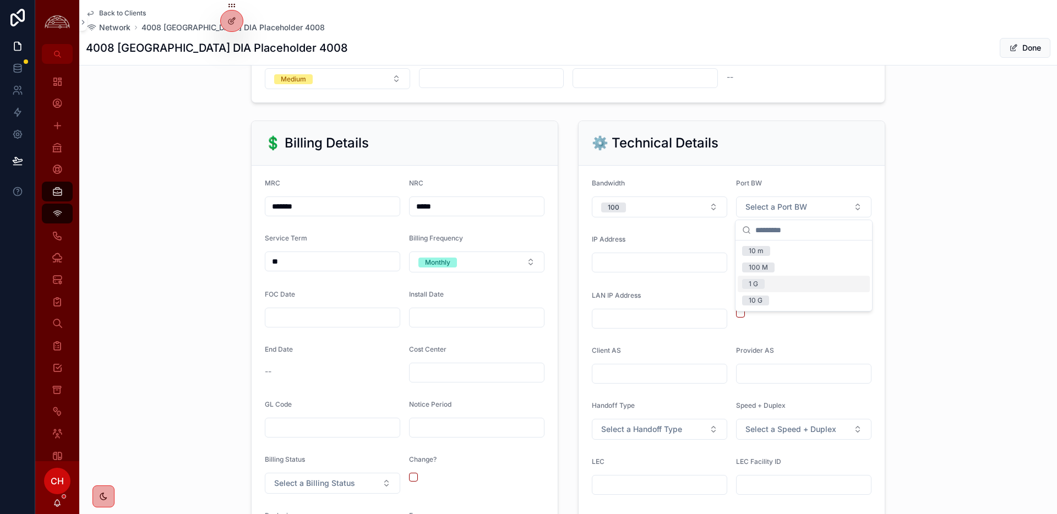
click at [756, 287] on div "1 G" at bounding box center [752, 284] width 9 height 10
click at [790, 265] on span "Select a Subnet" at bounding box center [774, 263] width 58 height 11
click at [761, 358] on span "/29" at bounding box center [753, 357] width 23 height 10
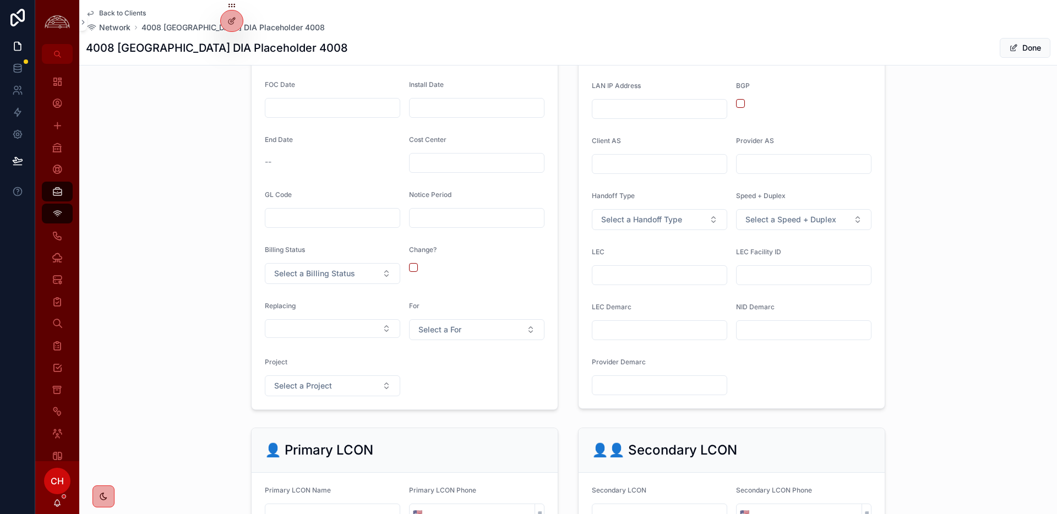
scroll to position [653, 0]
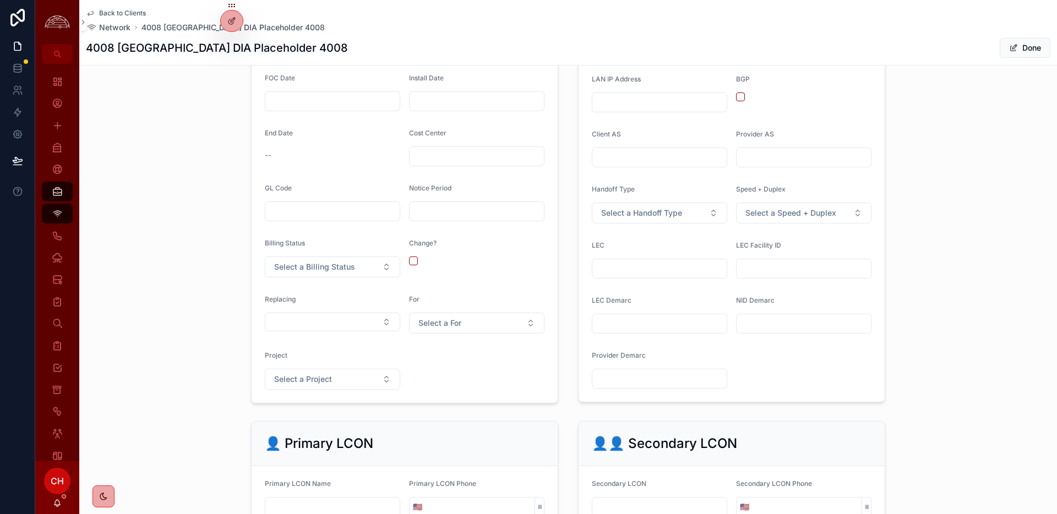
click at [644, 277] on div "scrollable content" at bounding box center [659, 269] width 135 height 20
click at [656, 271] on input "scrollable content" at bounding box center [659, 268] width 134 height 15
type input "********"
click at [482, 329] on button "Select a For" at bounding box center [476, 323] width 135 height 21
click at [497, 281] on form "MRC ******* NRC ***** Service Term ** Billing Frequency Monthly FOC Date Instal…" at bounding box center [404, 175] width 306 height 453
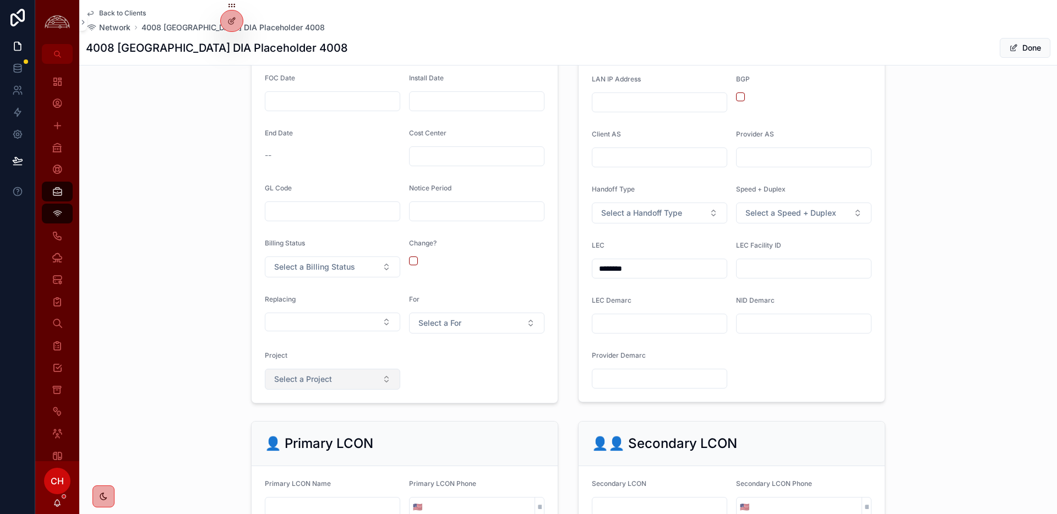
click at [360, 380] on button "Select a Project" at bounding box center [332, 379] width 135 height 21
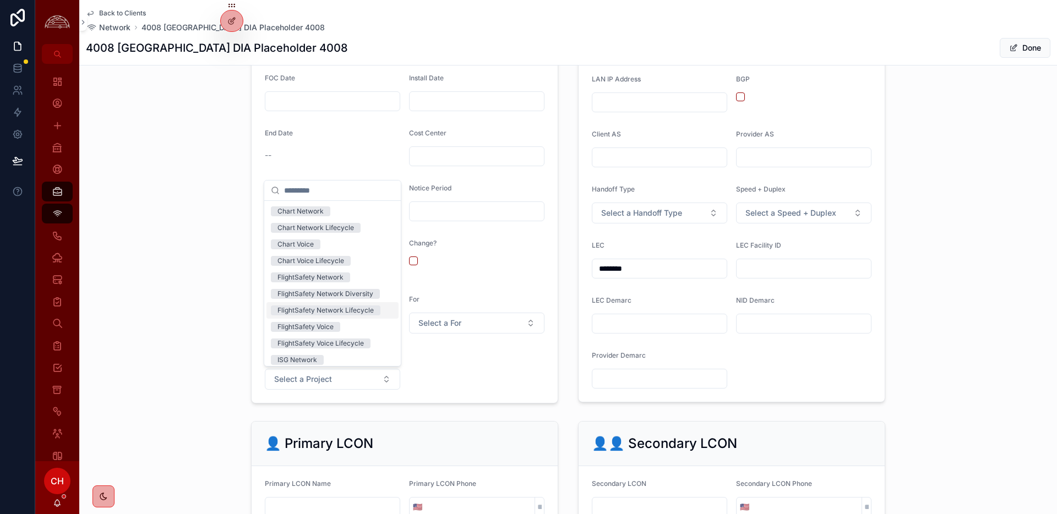
click at [354, 309] on div "FlightSafety Network Lifecycle" at bounding box center [325, 310] width 96 height 10
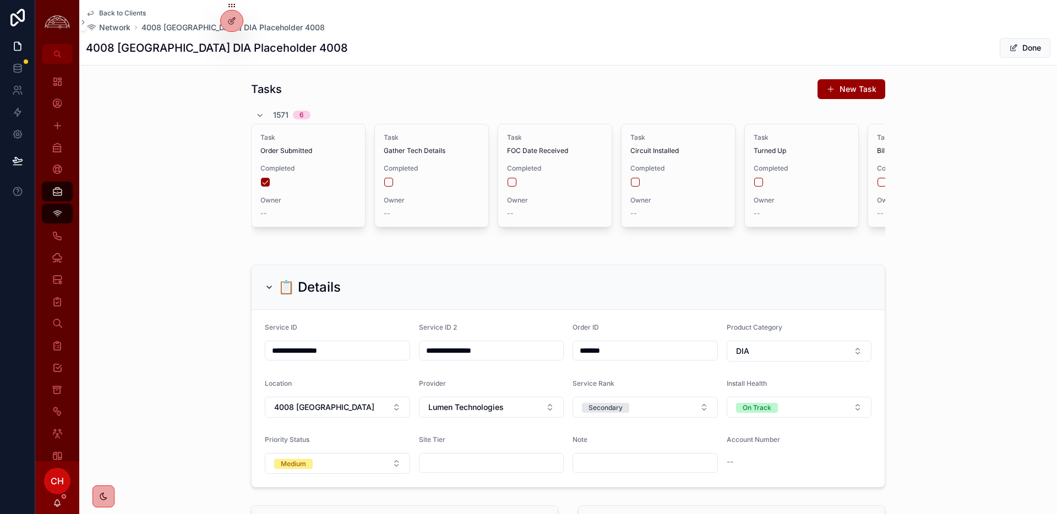
scroll to position [0, 0]
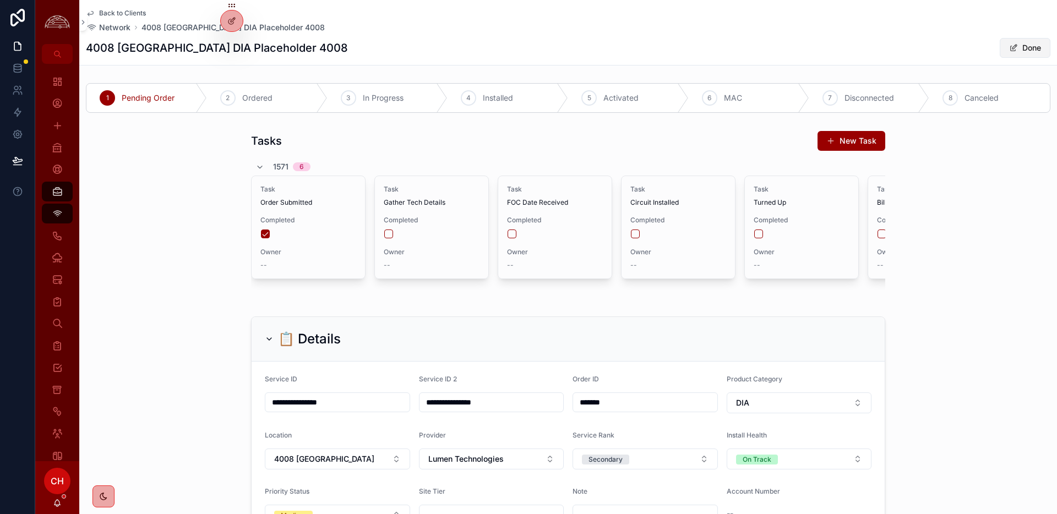
click at [1038, 42] on button "Done" at bounding box center [1024, 48] width 51 height 20
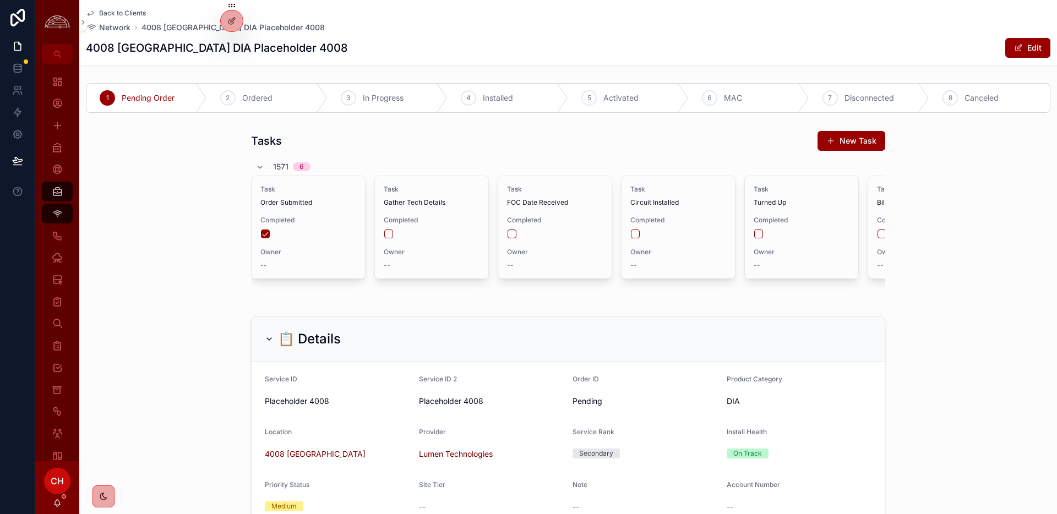
click at [106, 12] on span "Back to Clients" at bounding box center [122, 13] width 47 height 9
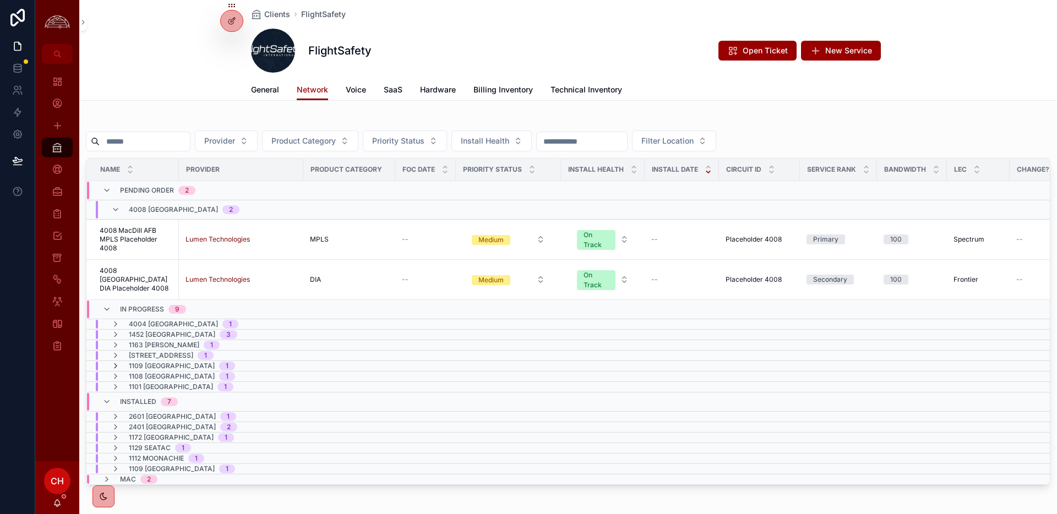
click at [117, 366] on icon "scrollable content" at bounding box center [115, 366] width 9 height 9
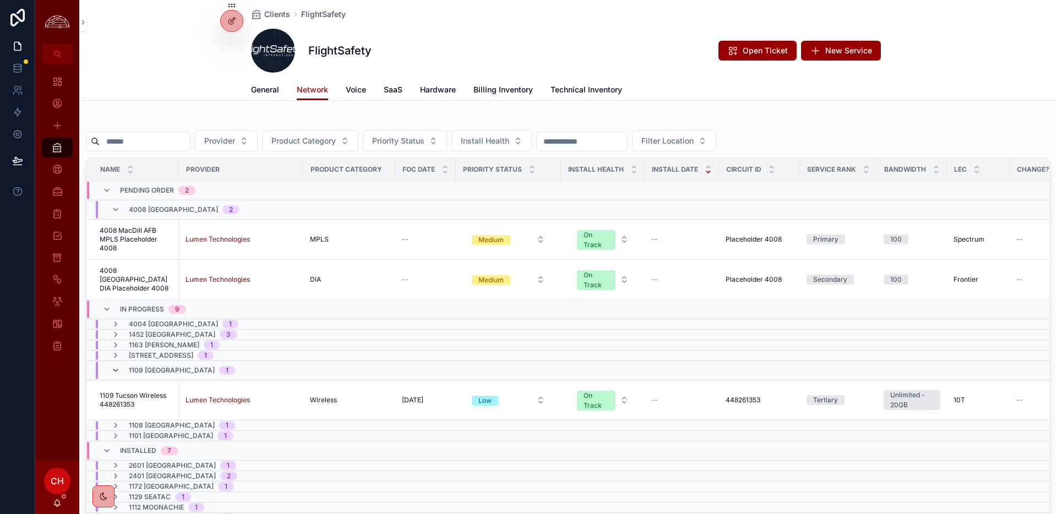
click at [111, 369] on icon "scrollable content" at bounding box center [115, 370] width 9 height 9
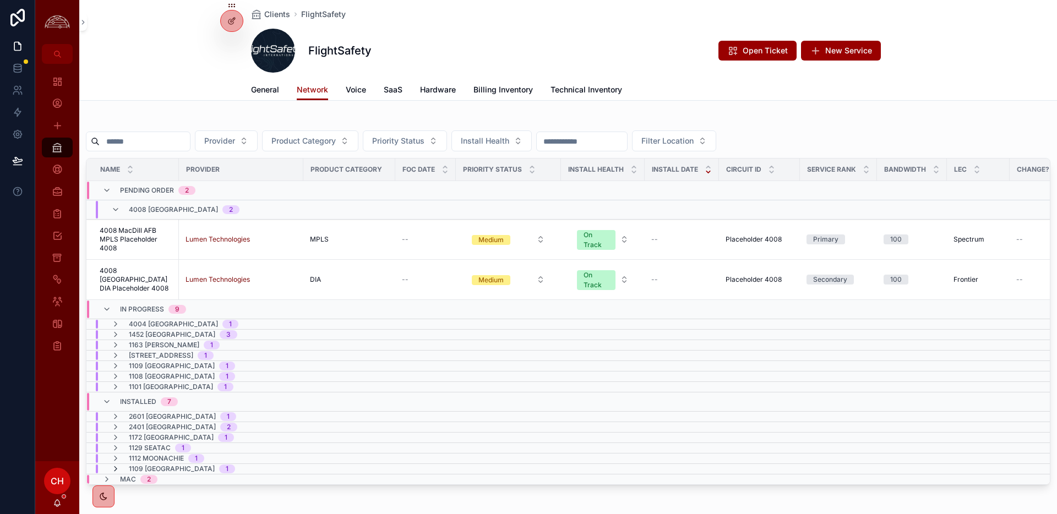
click at [115, 469] on icon "scrollable content" at bounding box center [115, 468] width 9 height 9
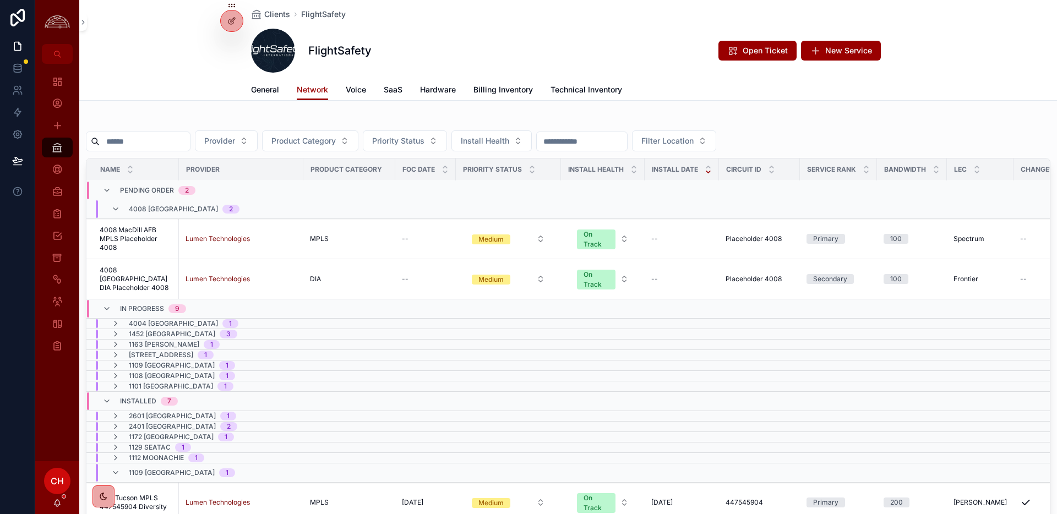
scroll to position [95, 0]
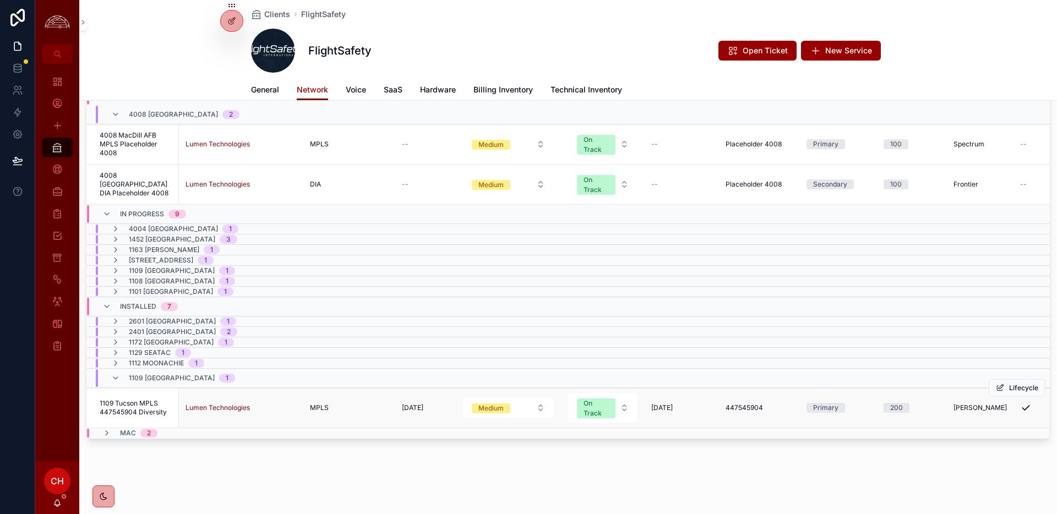
click at [128, 406] on span "1109 Tucson MPLS 447545904 Diversity" at bounding box center [136, 408] width 73 height 18
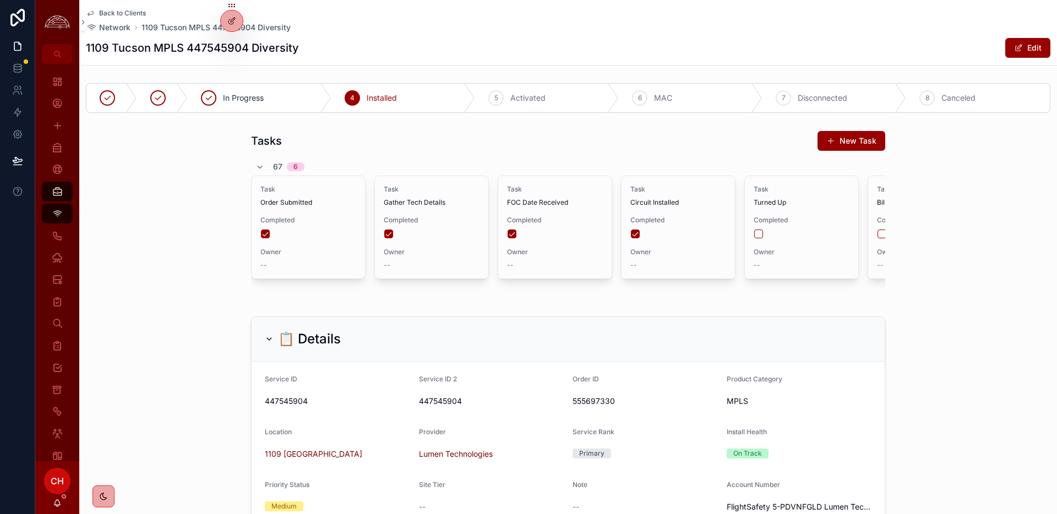
click at [141, 13] on span "Back to Clients" at bounding box center [122, 13] width 47 height 9
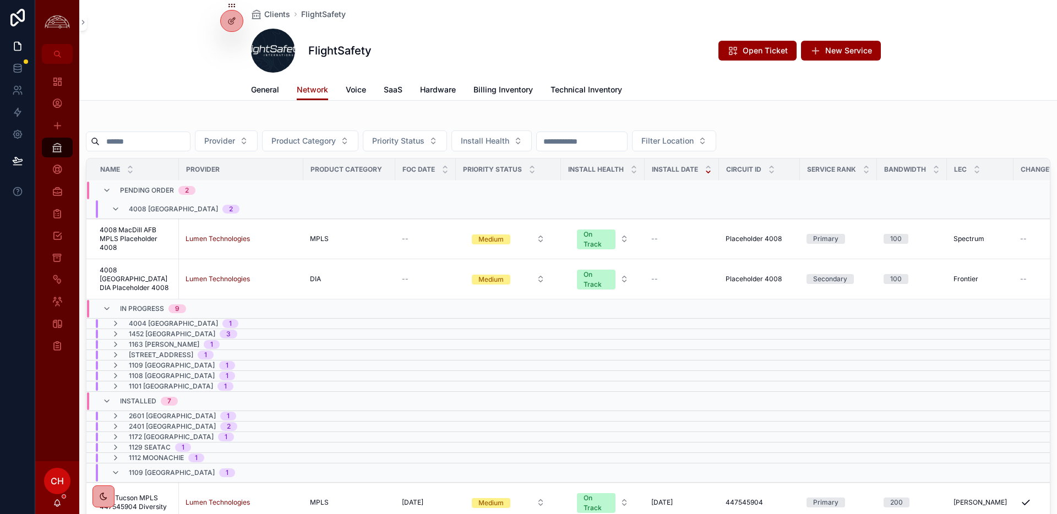
scroll to position [1, 0]
click at [488, 94] on span "Billing Inventory" at bounding box center [502, 89] width 59 height 11
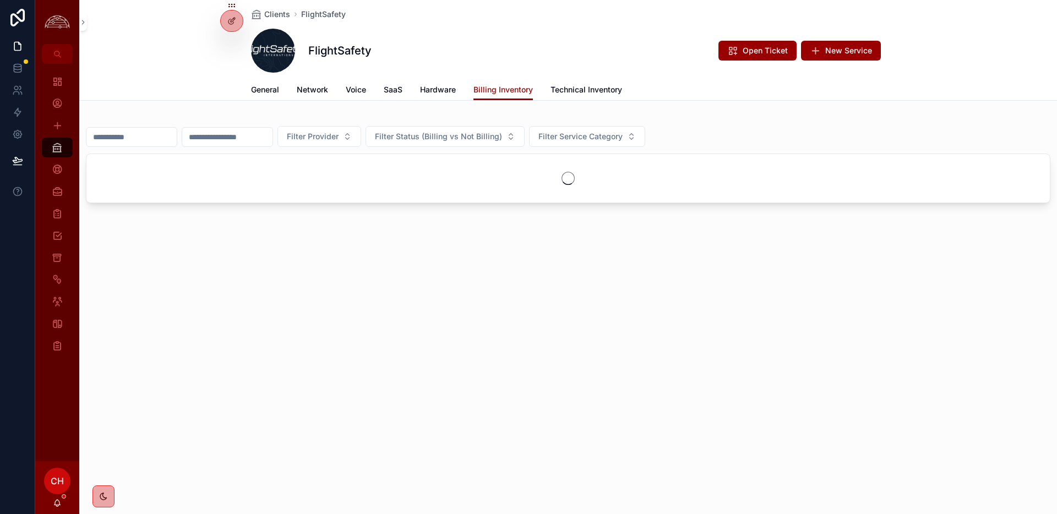
click at [135, 142] on input "scrollable content" at bounding box center [131, 136] width 90 height 15
type input "**********"
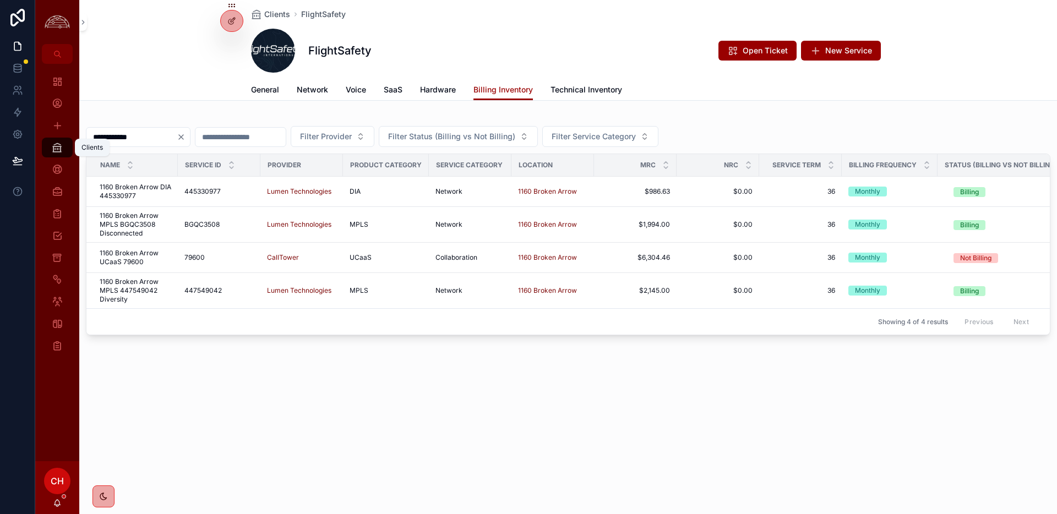
click at [61, 151] on icon "scrollable content" at bounding box center [57, 147] width 11 height 11
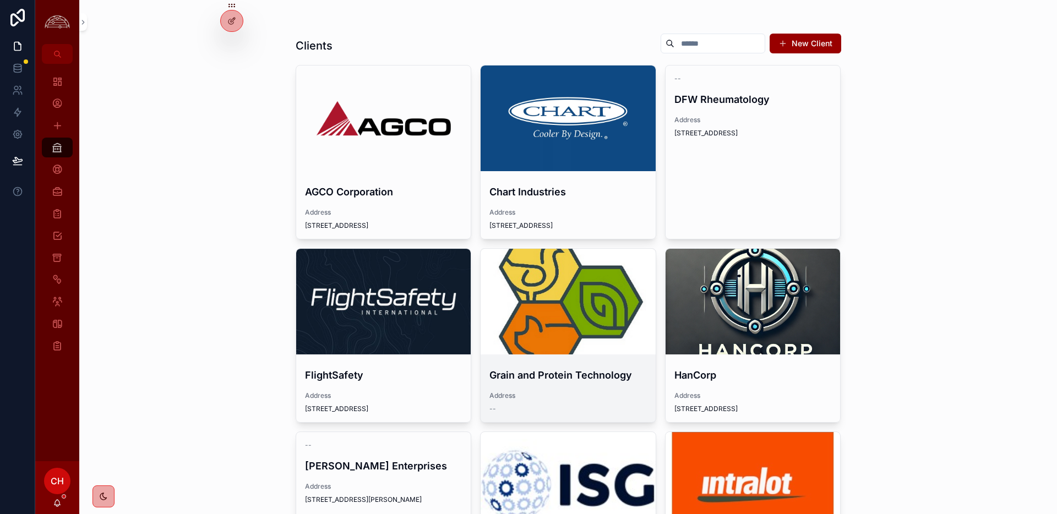
click at [612, 281] on div "scrollable content" at bounding box center [567, 302] width 175 height 106
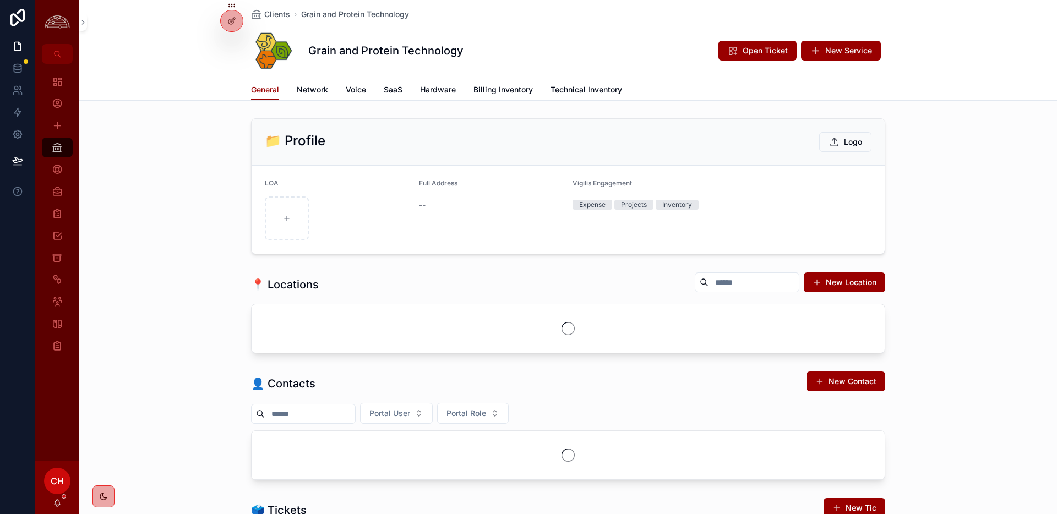
click at [523, 68] on div "Grain and Protein Technology Open Ticket New Service" at bounding box center [568, 51] width 634 height 44
click at [518, 103] on div "Clients Grain and Protein Technology Grain and Protein Technology Open Ticket N…" at bounding box center [567, 450] width 977 height 901
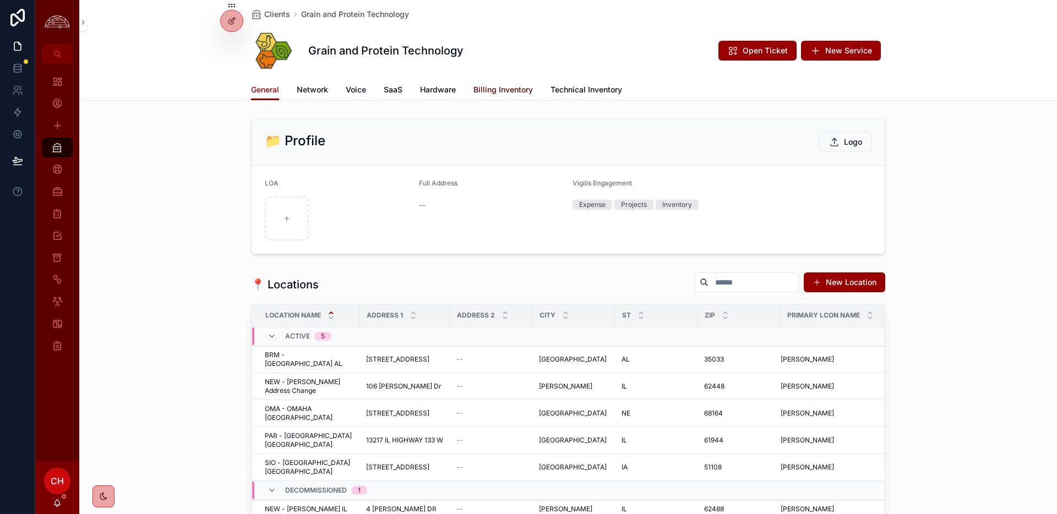
click at [519, 94] on span "Billing Inventory" at bounding box center [502, 89] width 59 height 11
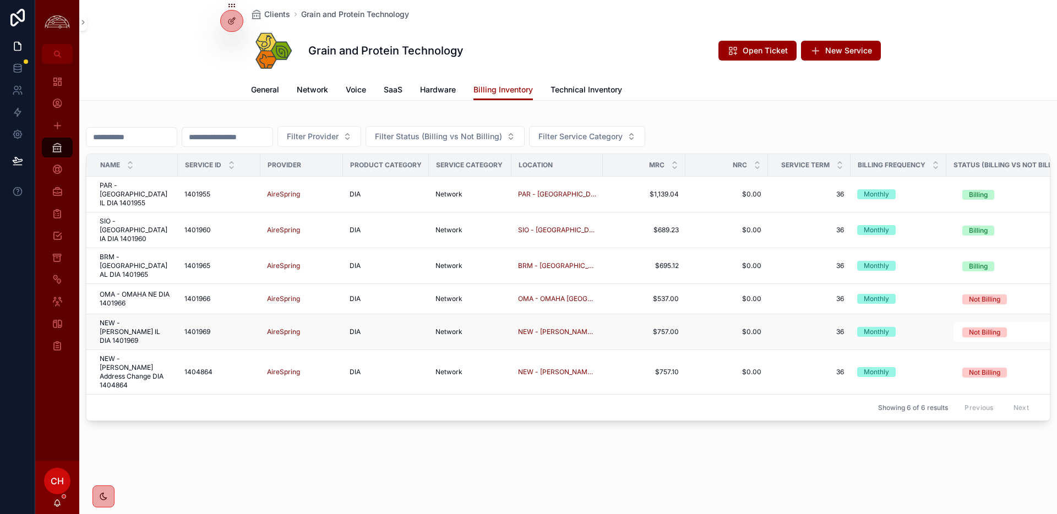
click at [157, 319] on span "NEW - [PERSON_NAME] IL DIA 1401969" at bounding box center [136, 332] width 72 height 26
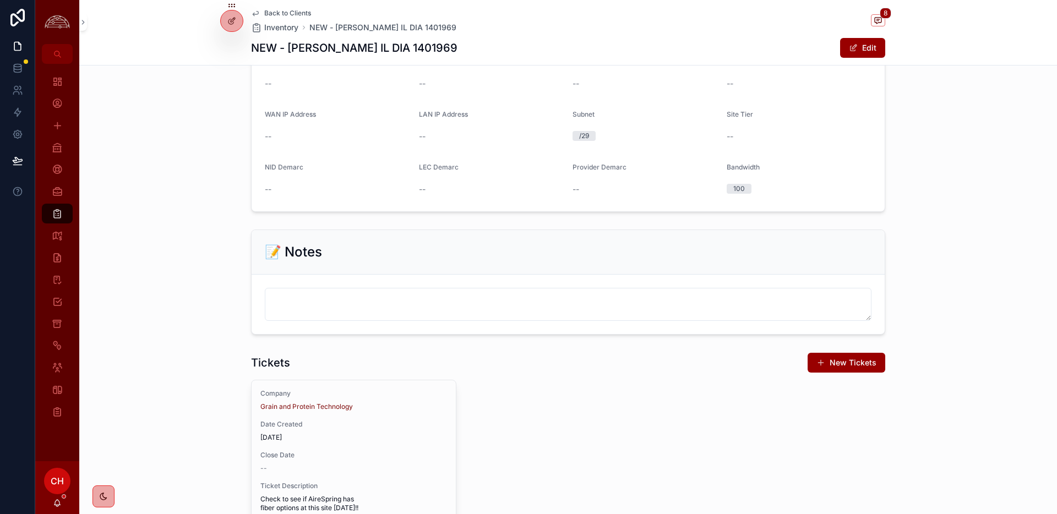
scroll to position [1013, 0]
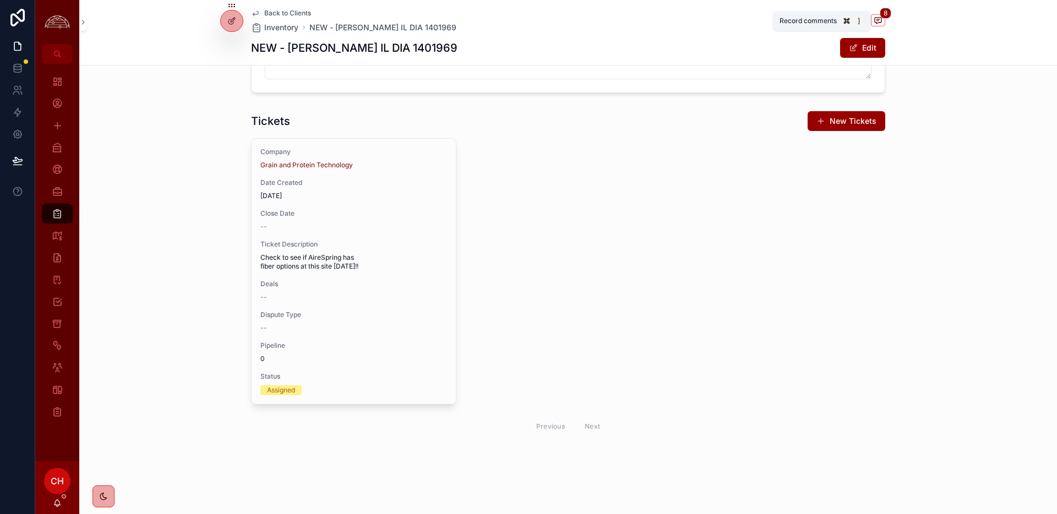
click at [877, 19] on icon "scrollable content" at bounding box center [877, 19] width 3 height 0
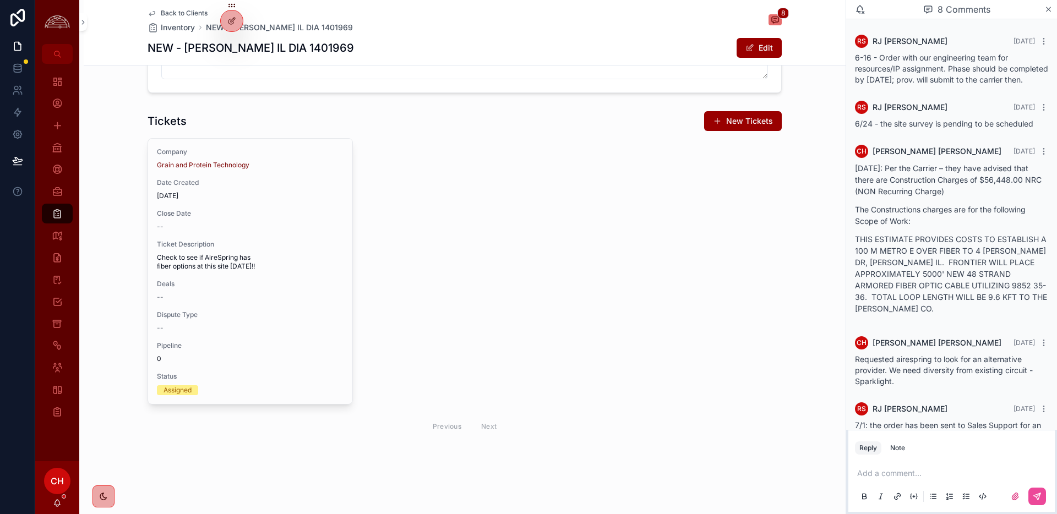
scroll to position [1013, 0]
